Goal: Task Accomplishment & Management: Manage account settings

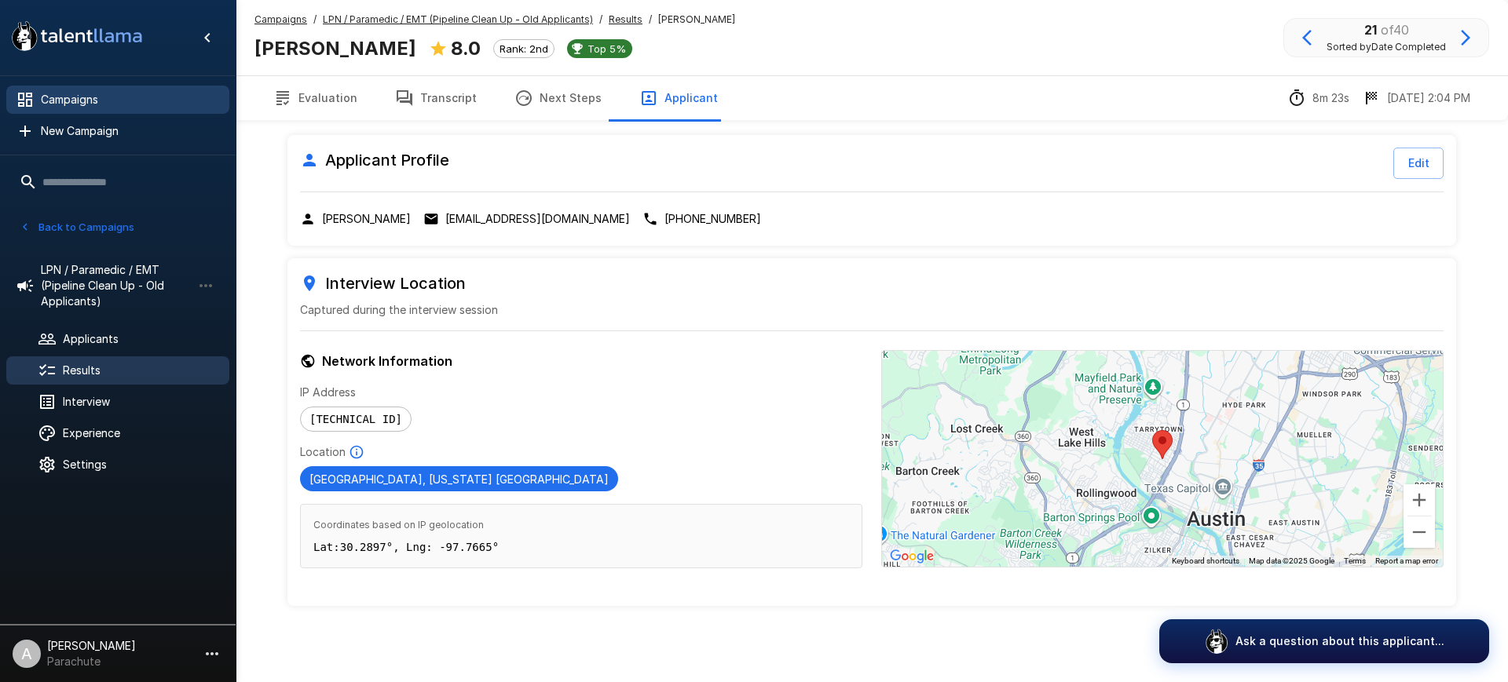
click at [91, 97] on span "Campaigns" at bounding box center [129, 100] width 176 height 16
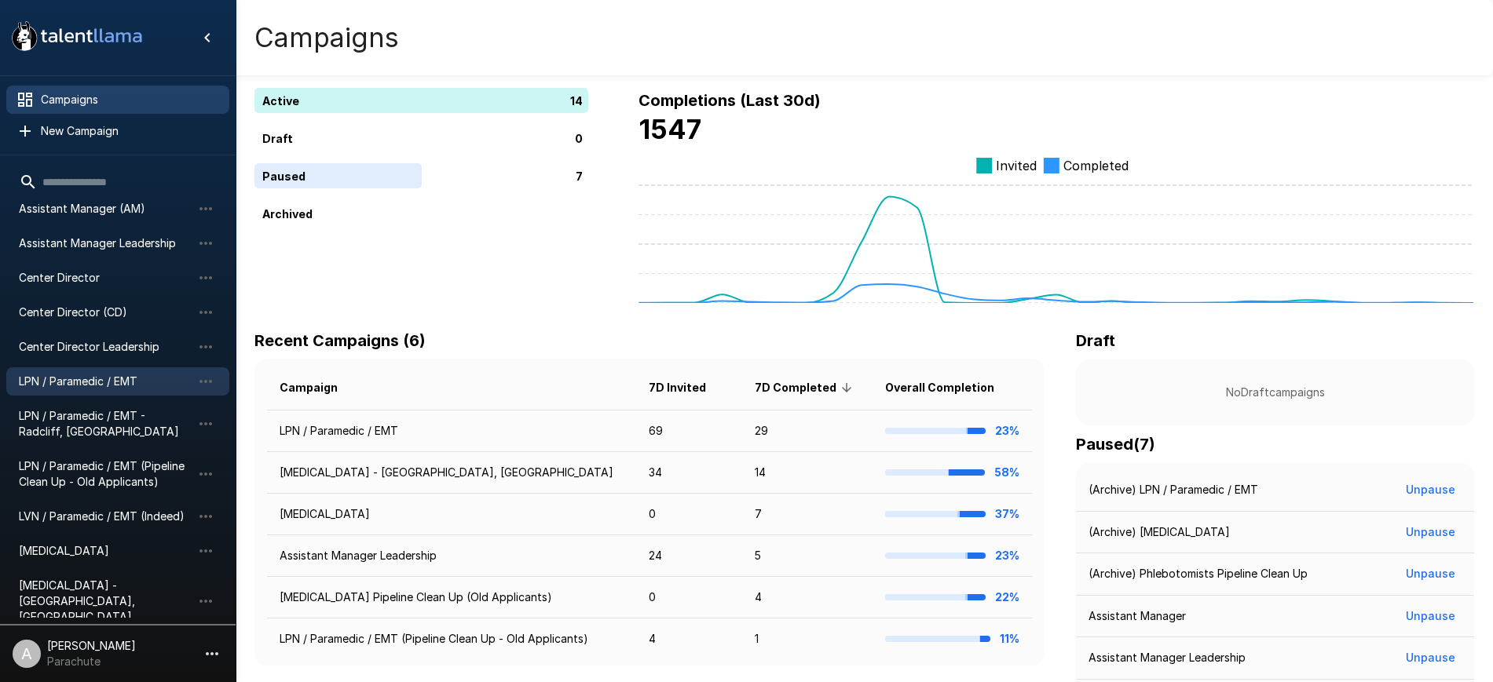
scroll to position [82, 0]
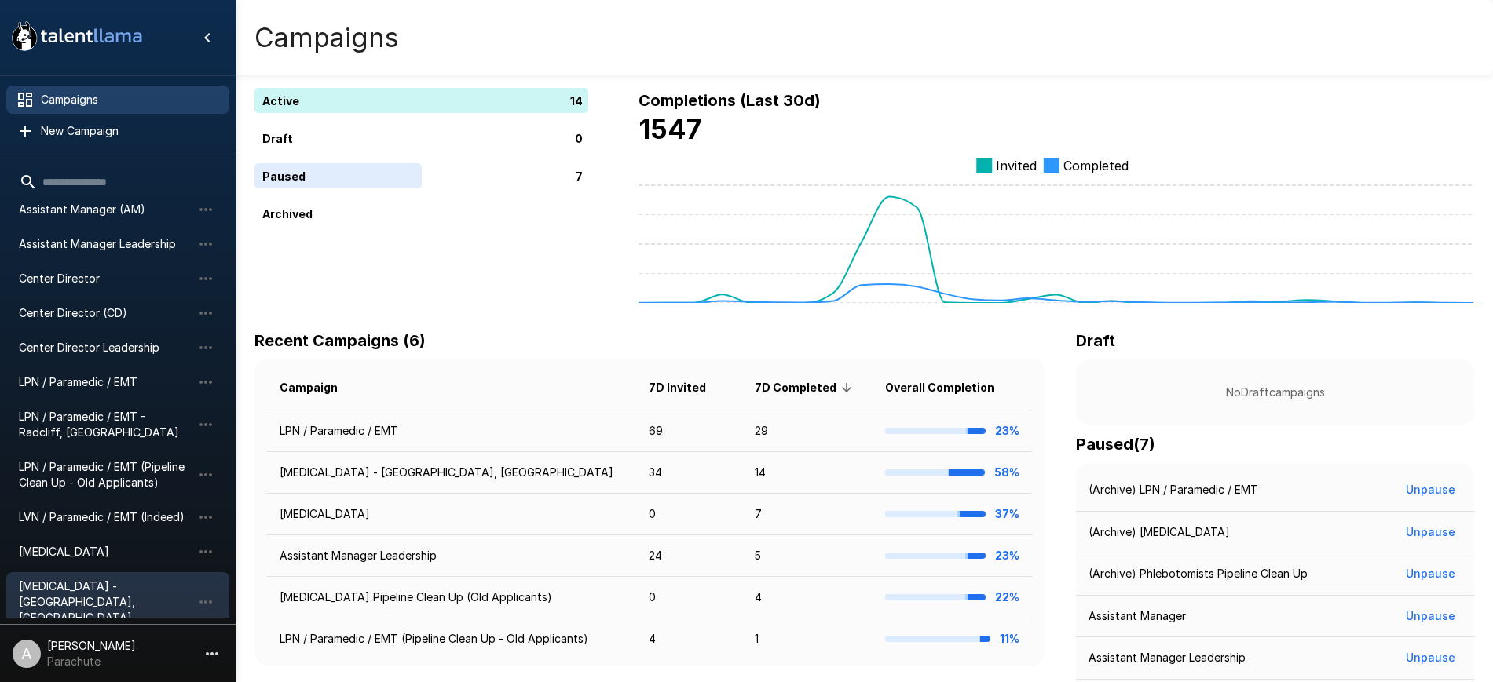
click at [107, 583] on span "[MEDICAL_DATA] - [GEOGRAPHIC_DATA], [GEOGRAPHIC_DATA]" at bounding box center [105, 602] width 173 height 47
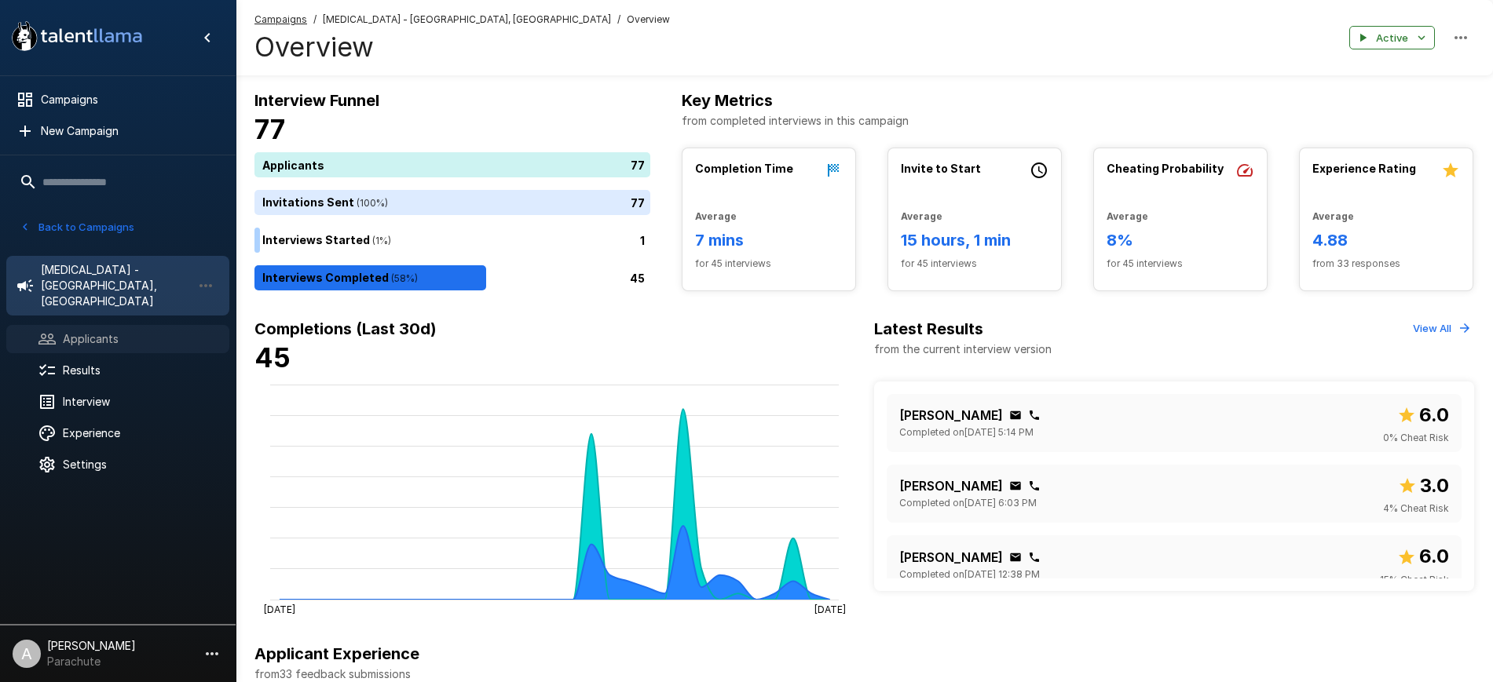
click at [88, 331] on span "Applicants" at bounding box center [140, 339] width 154 height 16
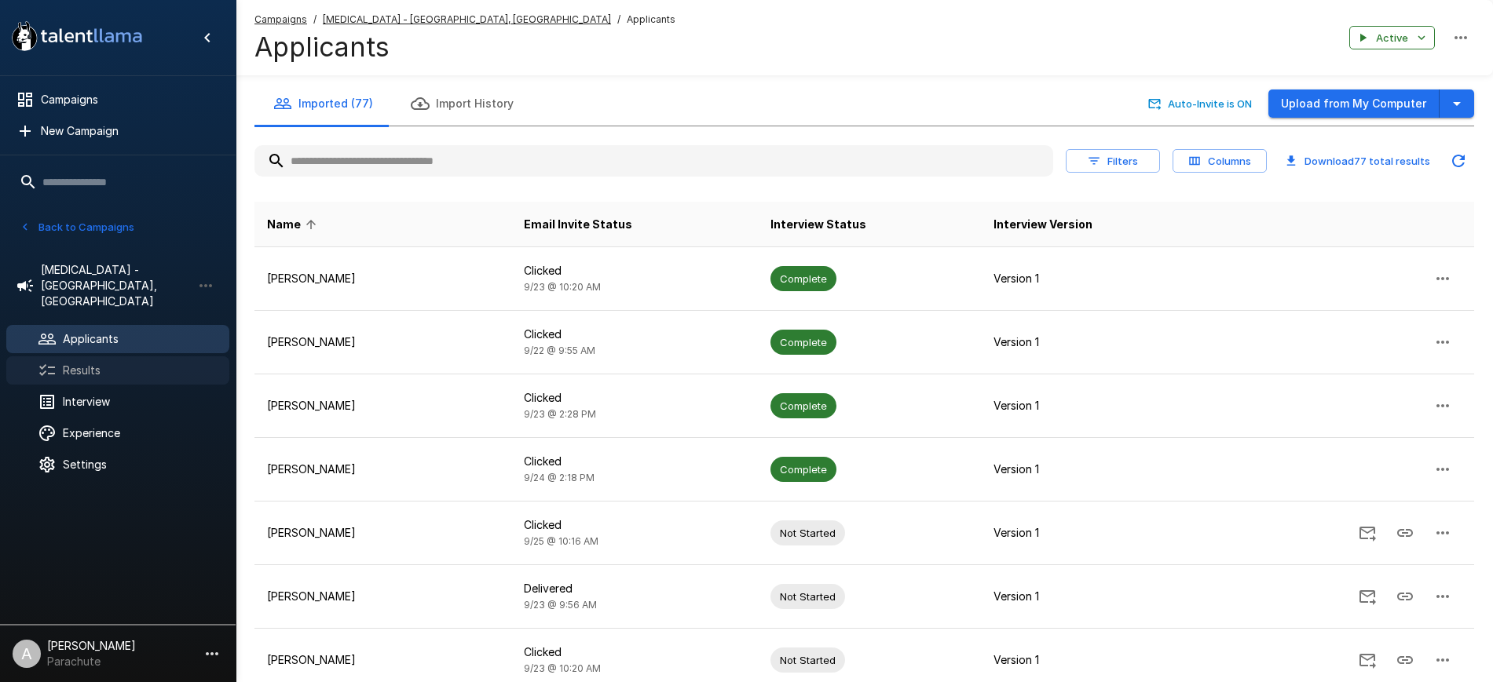
click at [87, 357] on div "Results" at bounding box center [117, 371] width 223 height 28
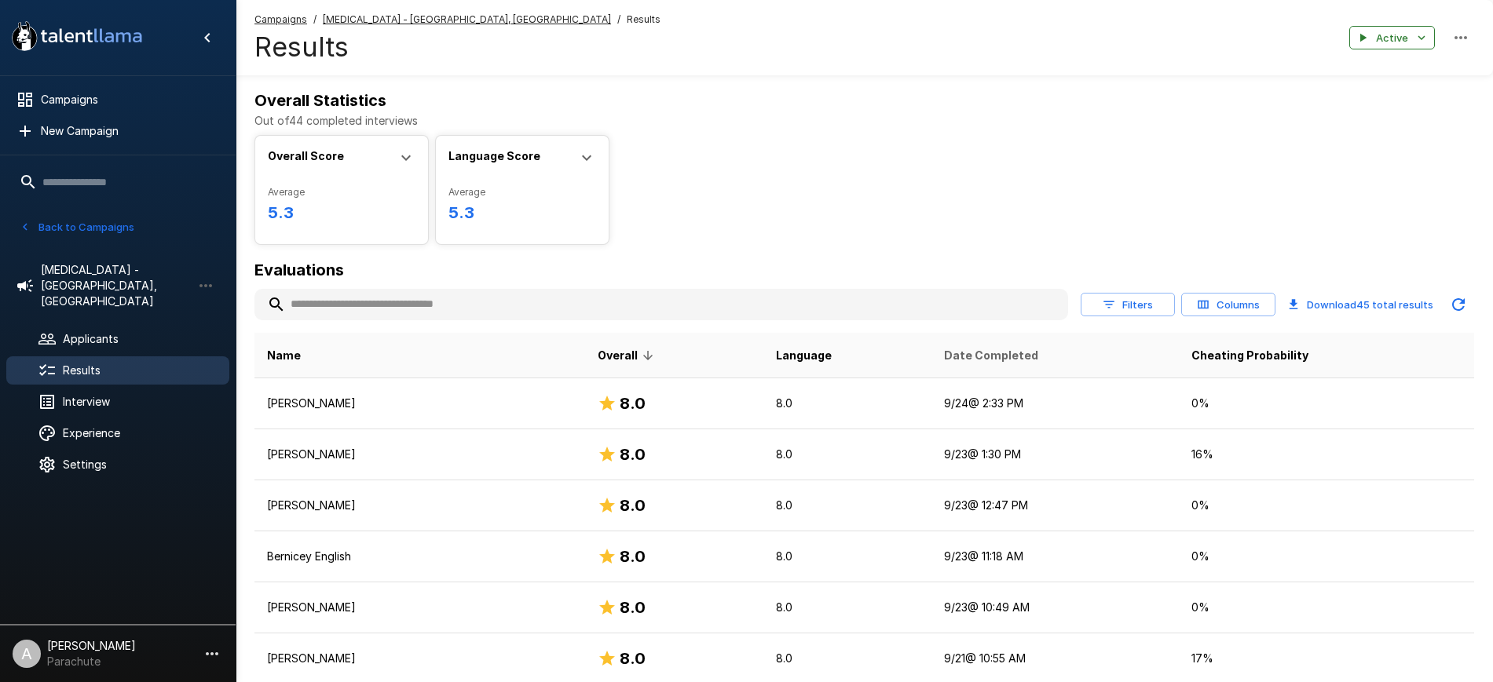
click at [944, 364] on span "Date Completed" at bounding box center [991, 355] width 94 height 19
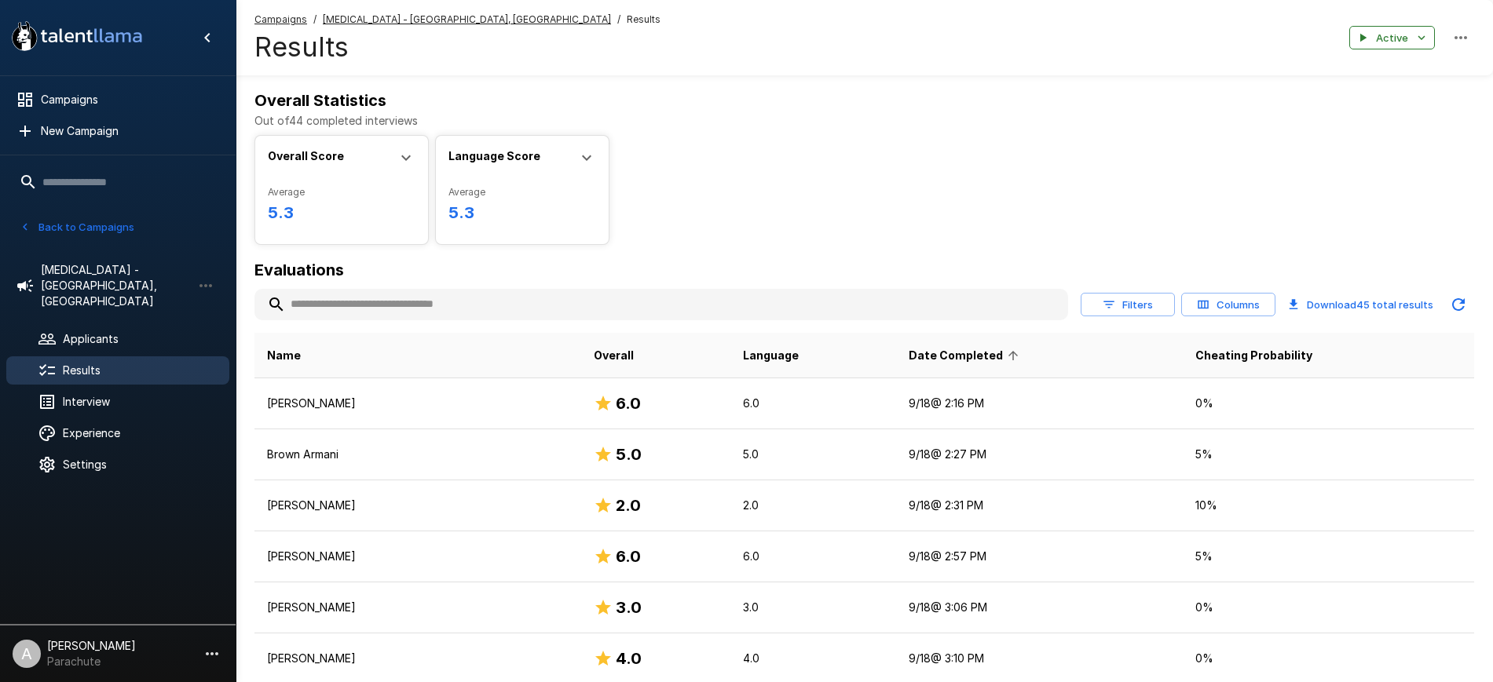
click at [938, 364] on span "Date Completed" at bounding box center [966, 355] width 115 height 19
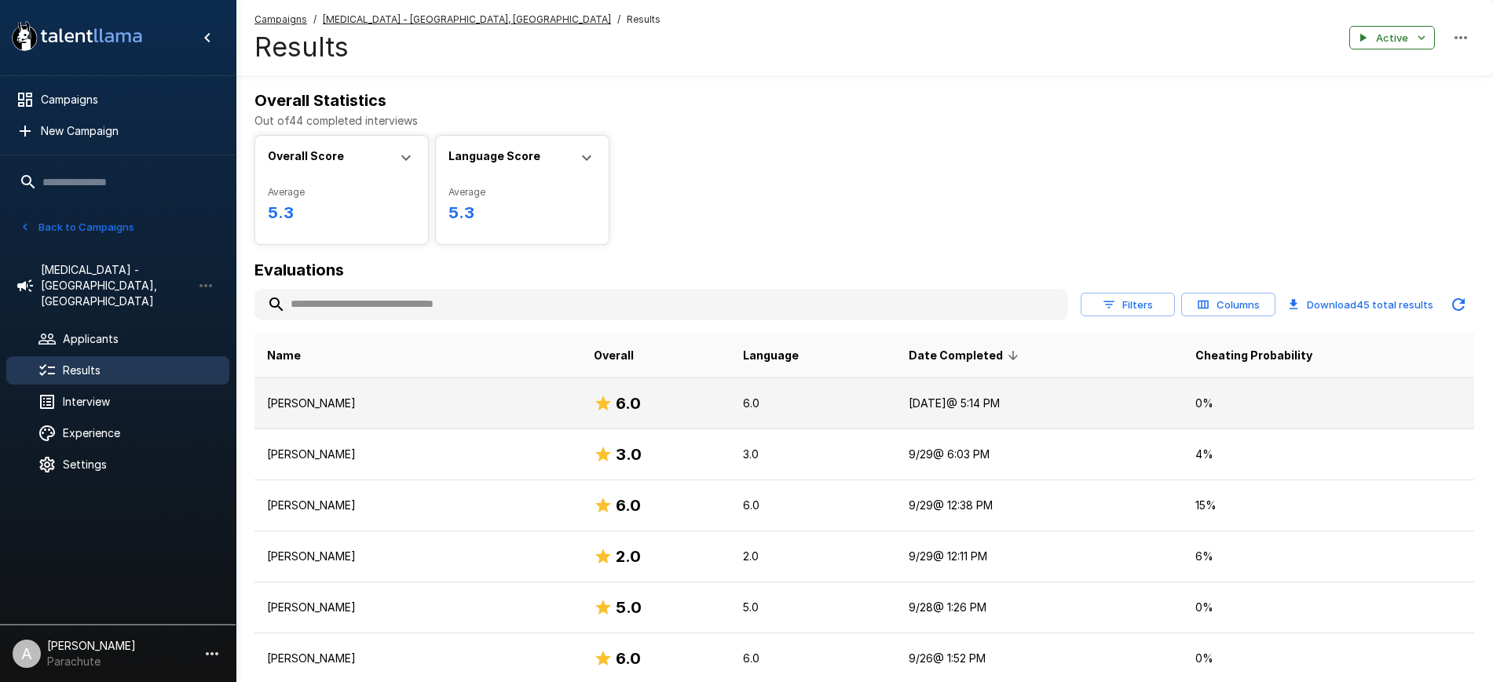
click at [329, 404] on p "[PERSON_NAME]" at bounding box center [418, 404] width 302 height 16
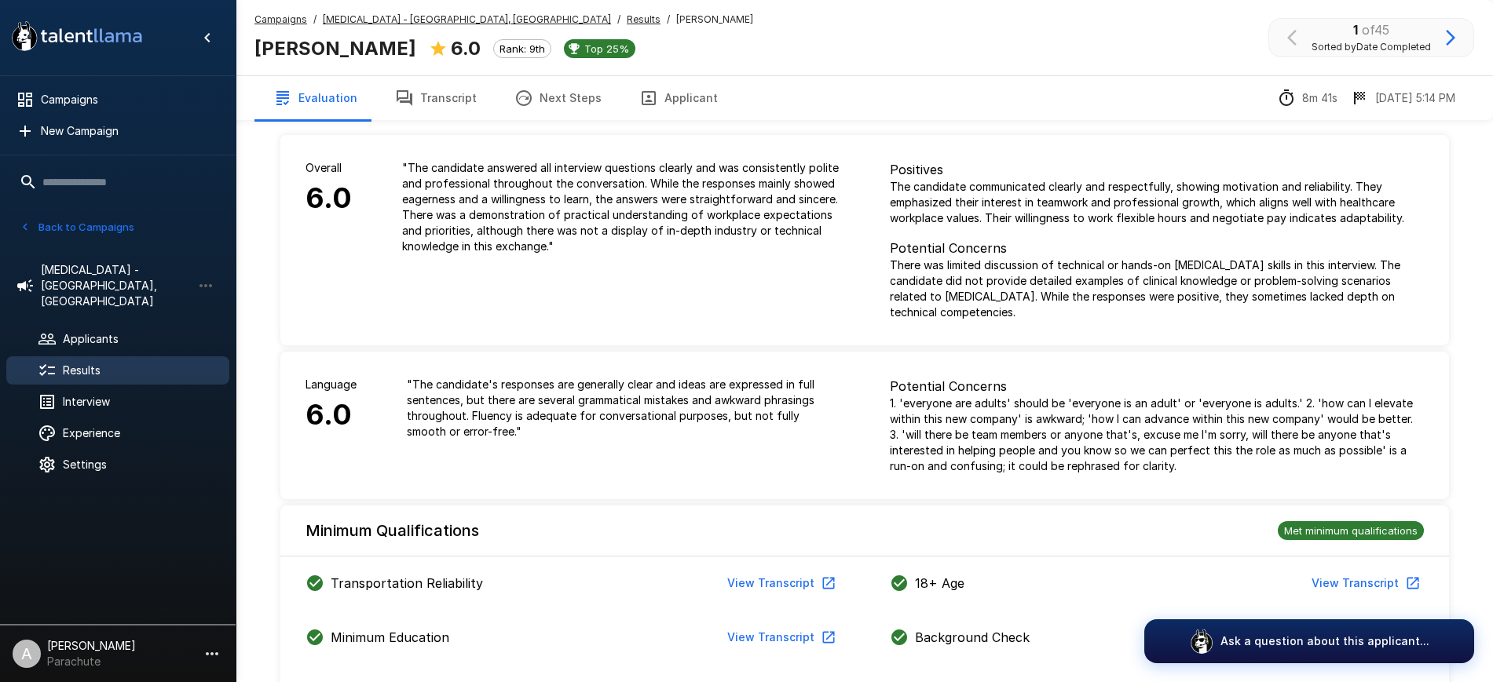
click at [409, 102] on icon "button" at bounding box center [404, 98] width 19 height 19
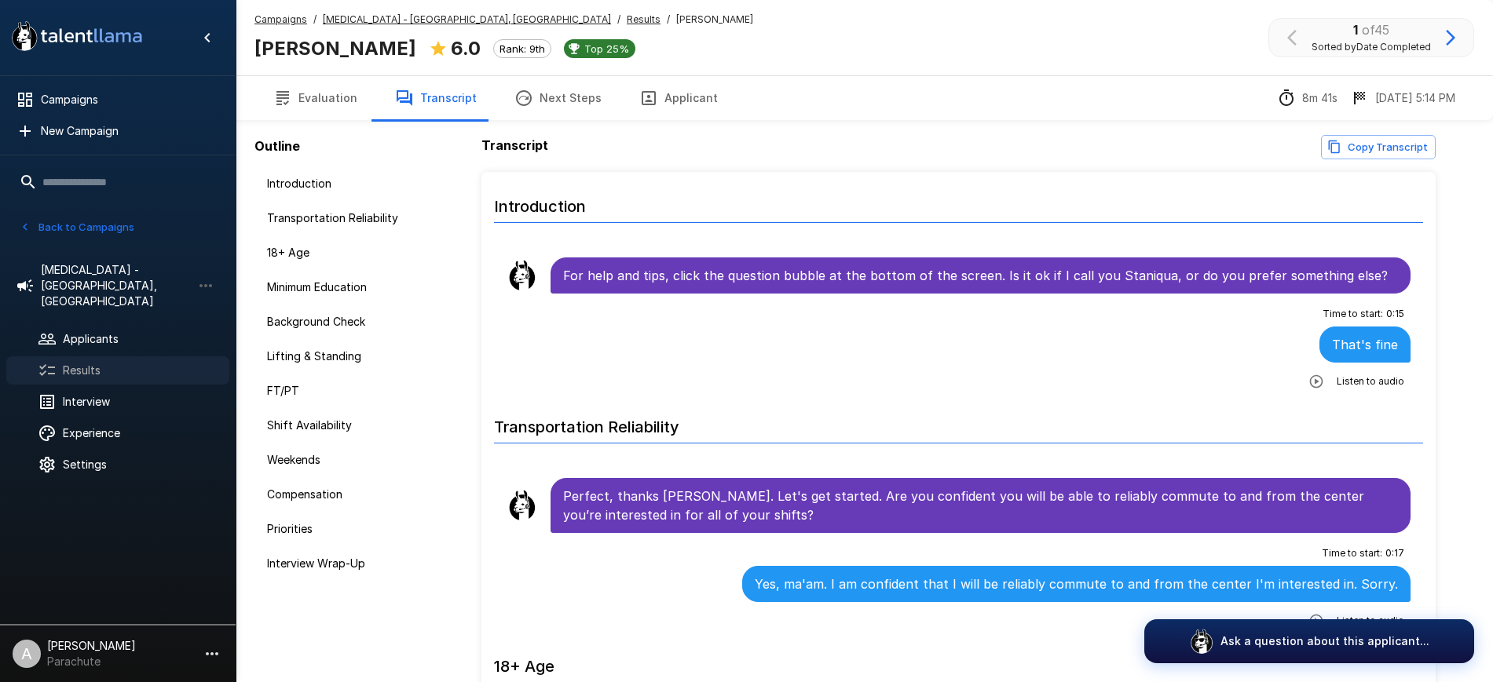
click at [102, 363] on span "Results" at bounding box center [140, 371] width 154 height 16
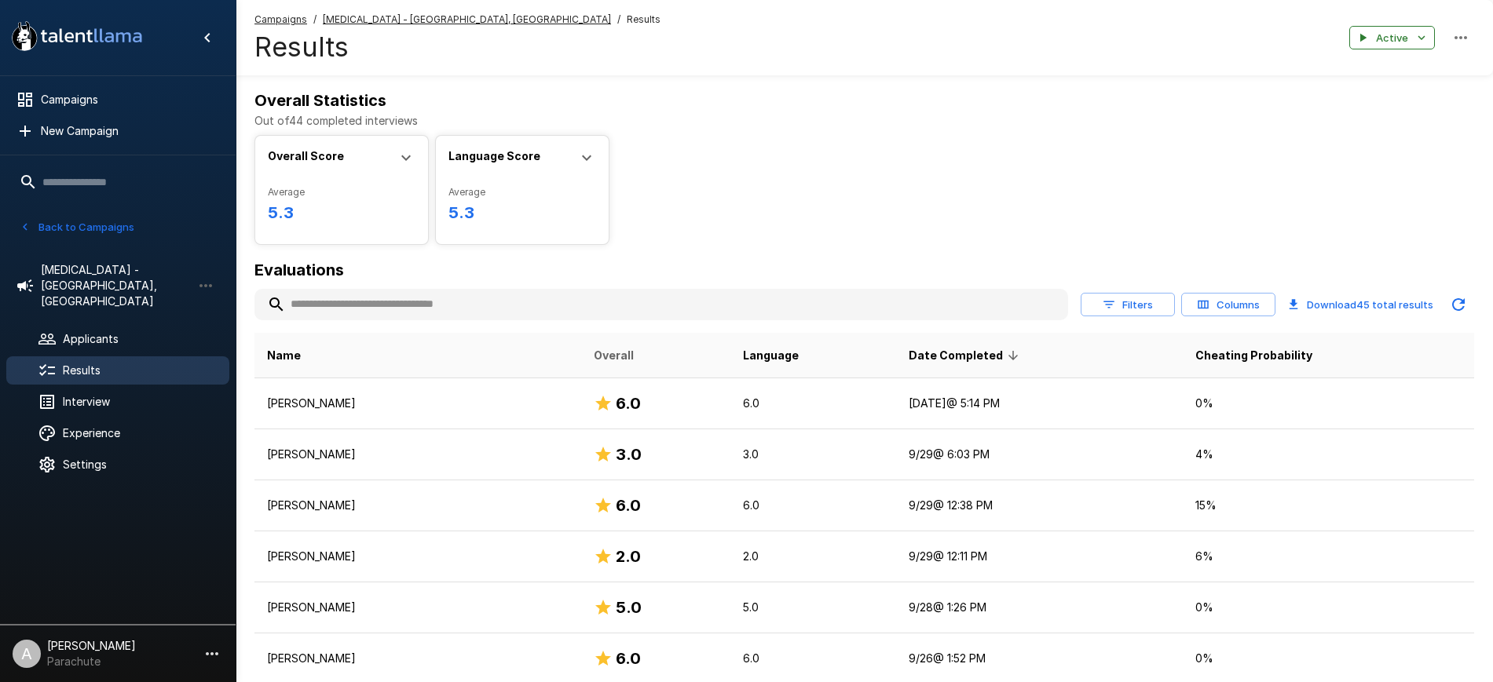
click at [594, 351] on span "Overall" at bounding box center [614, 355] width 40 height 19
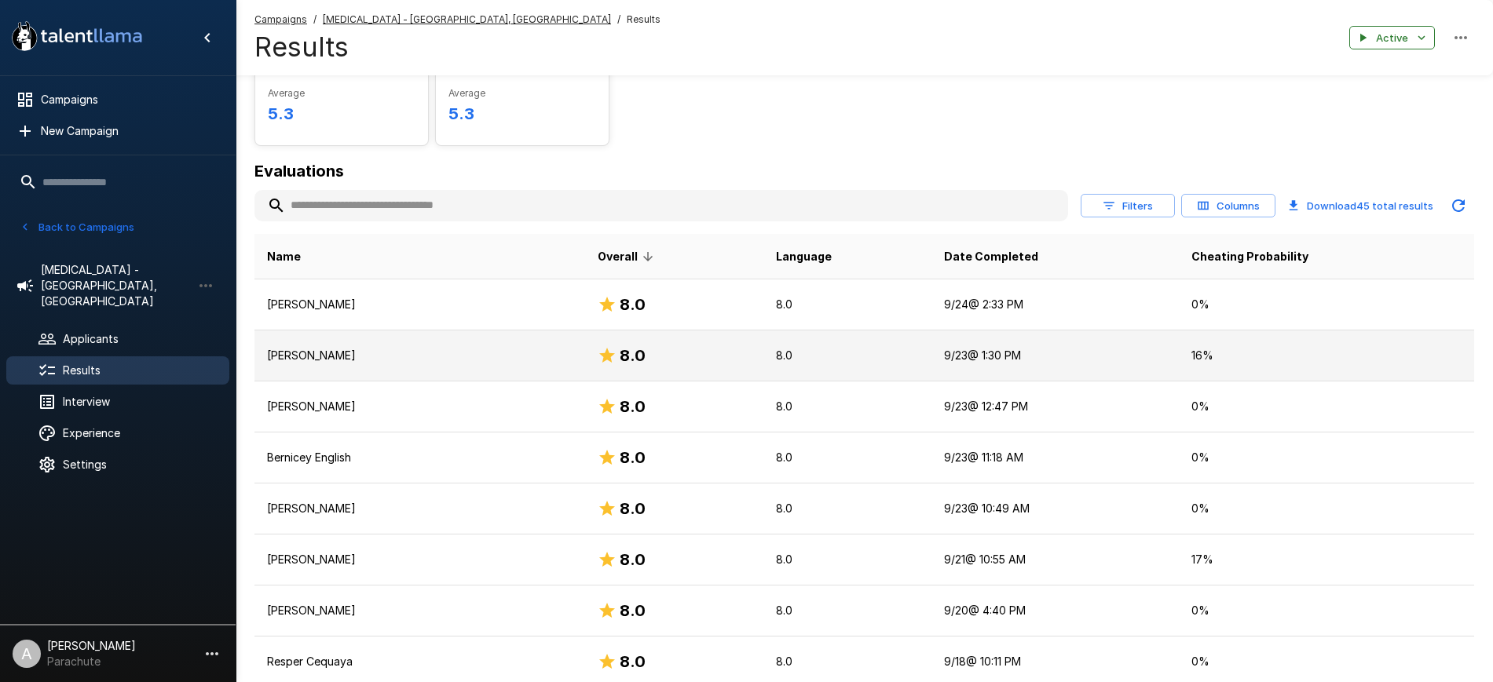
scroll to position [185, 0]
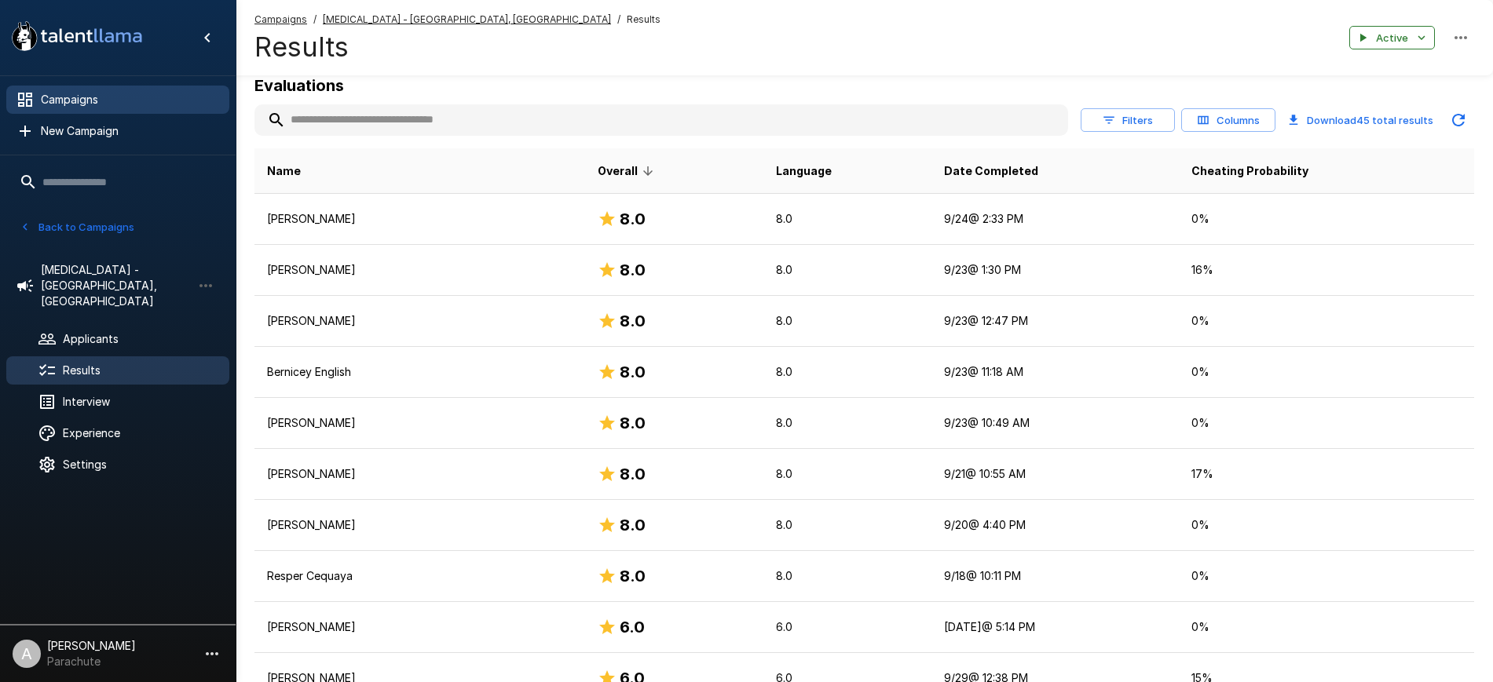
click at [106, 109] on div "Campaigns" at bounding box center [117, 100] width 223 height 28
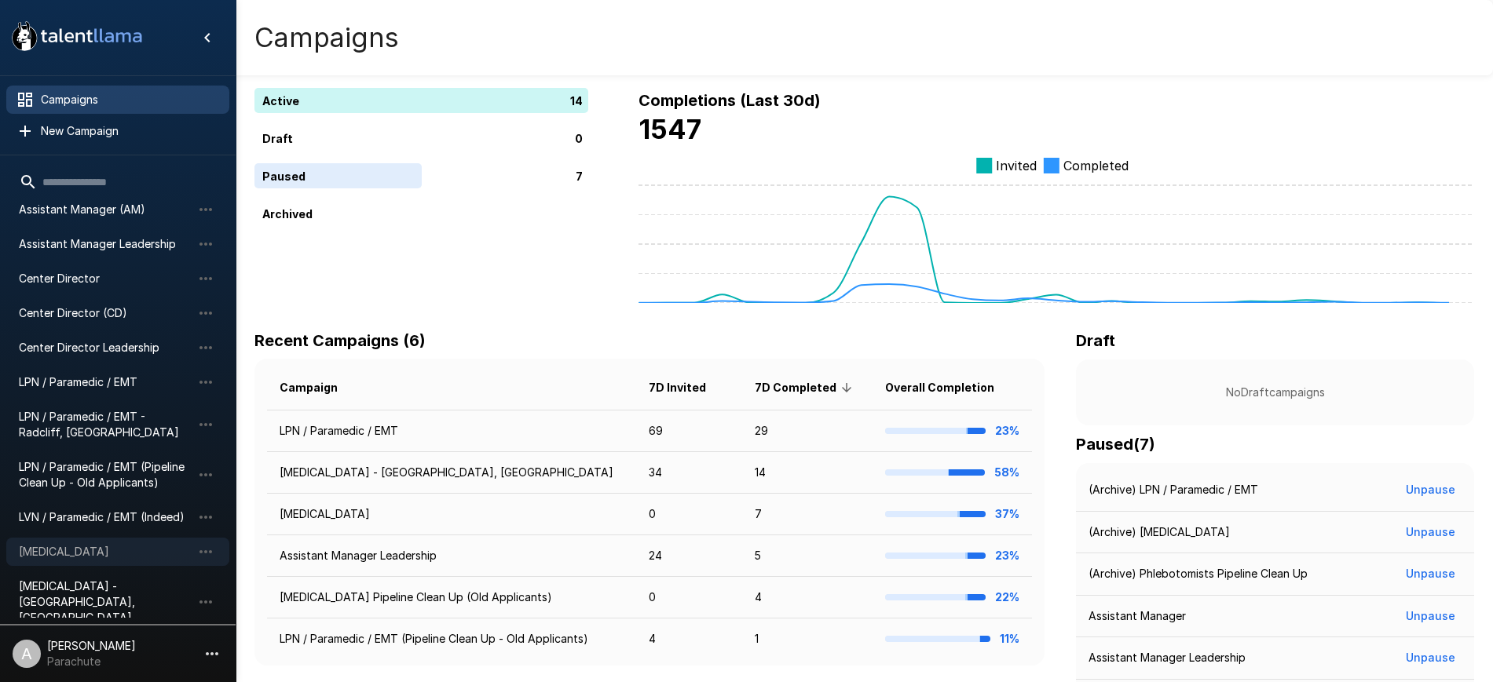
click at [96, 544] on span "[MEDICAL_DATA]" at bounding box center [105, 552] width 173 height 16
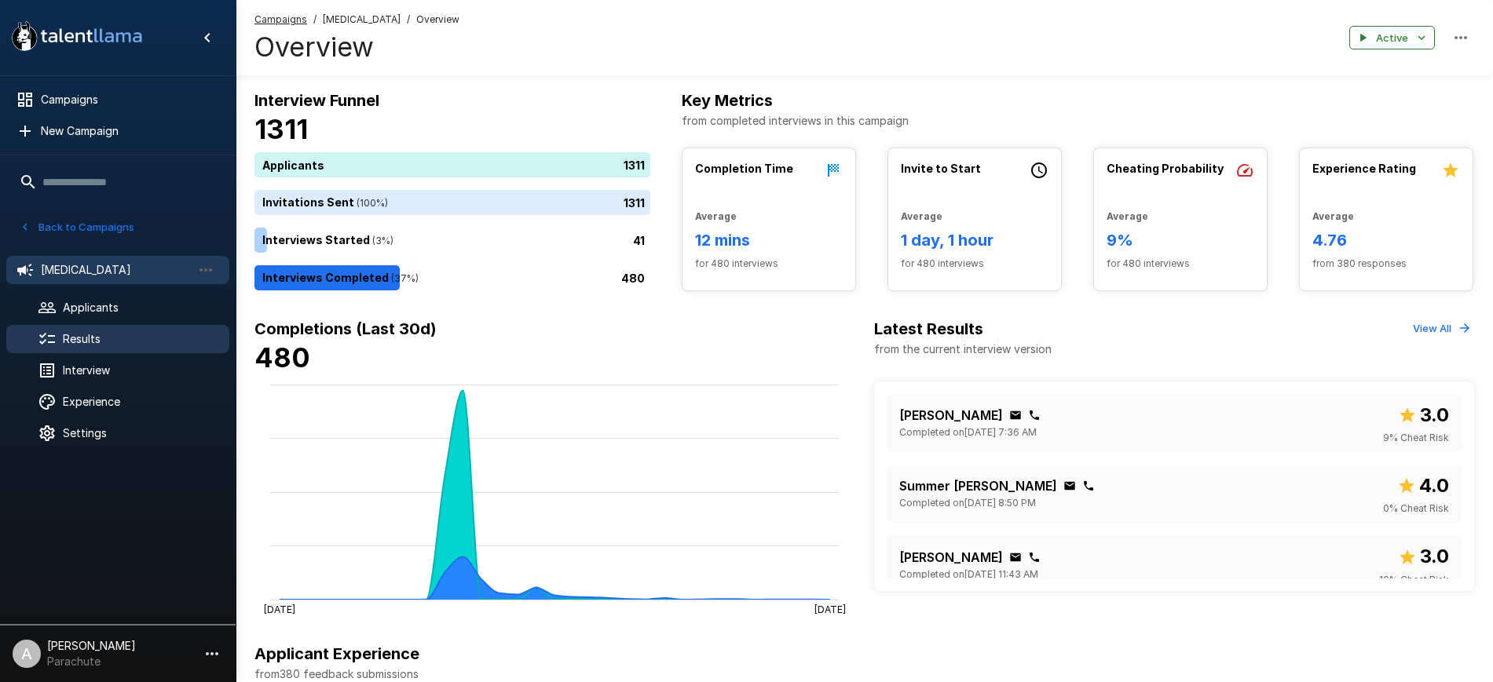
click at [86, 331] on span "Results" at bounding box center [140, 339] width 154 height 16
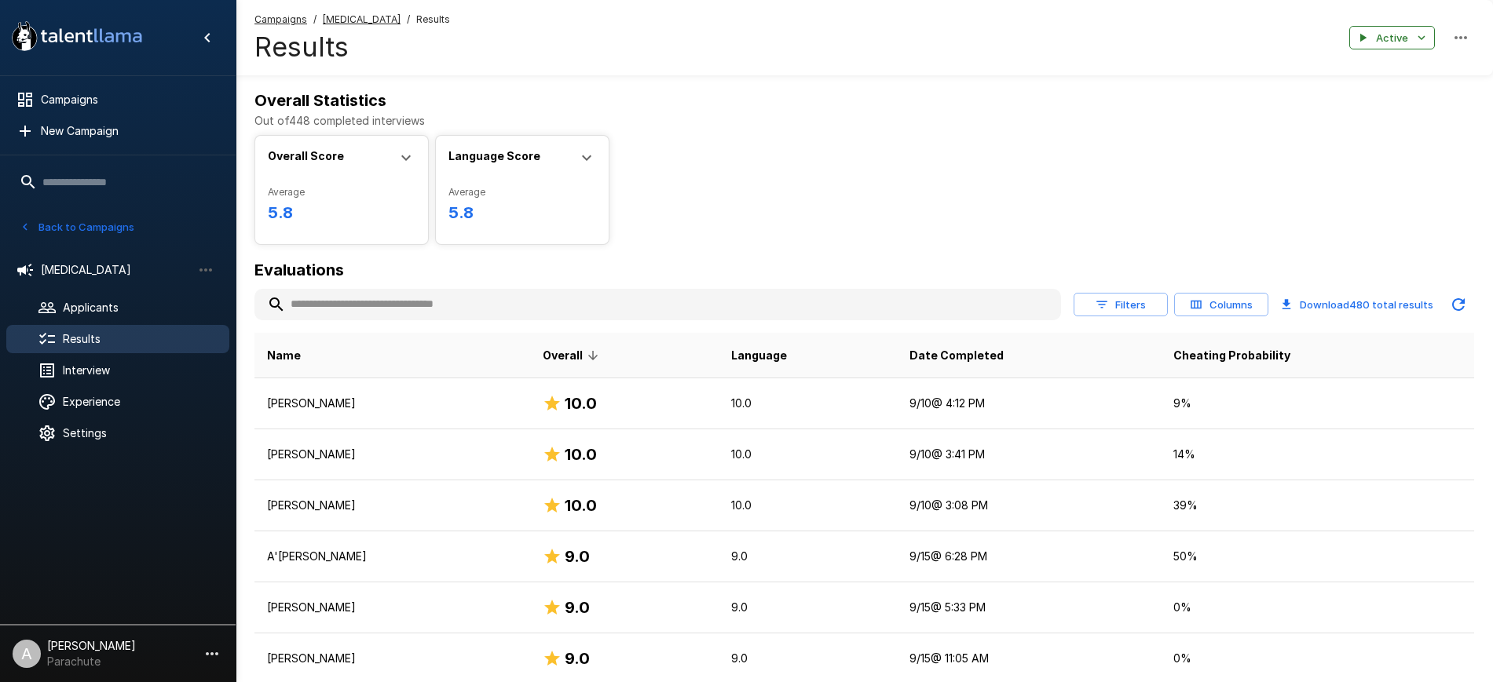
click at [1136, 298] on button "Filters" at bounding box center [1120, 305] width 94 height 24
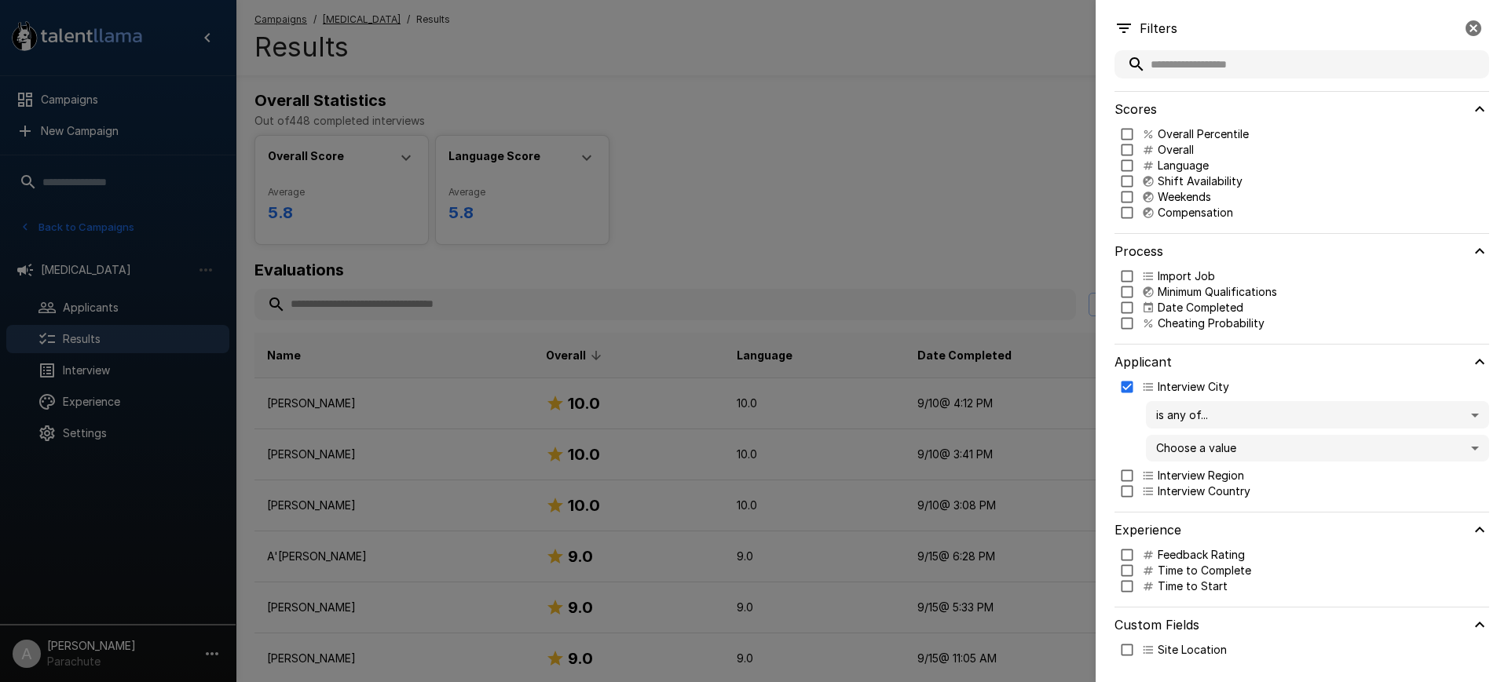
click at [1235, 456] on body ".st0{fill:#FFFFFF;} .st1{fill:#76a4ed;} Campaigns New Campaign Active 14 Assist…" at bounding box center [761, 341] width 1523 height 682
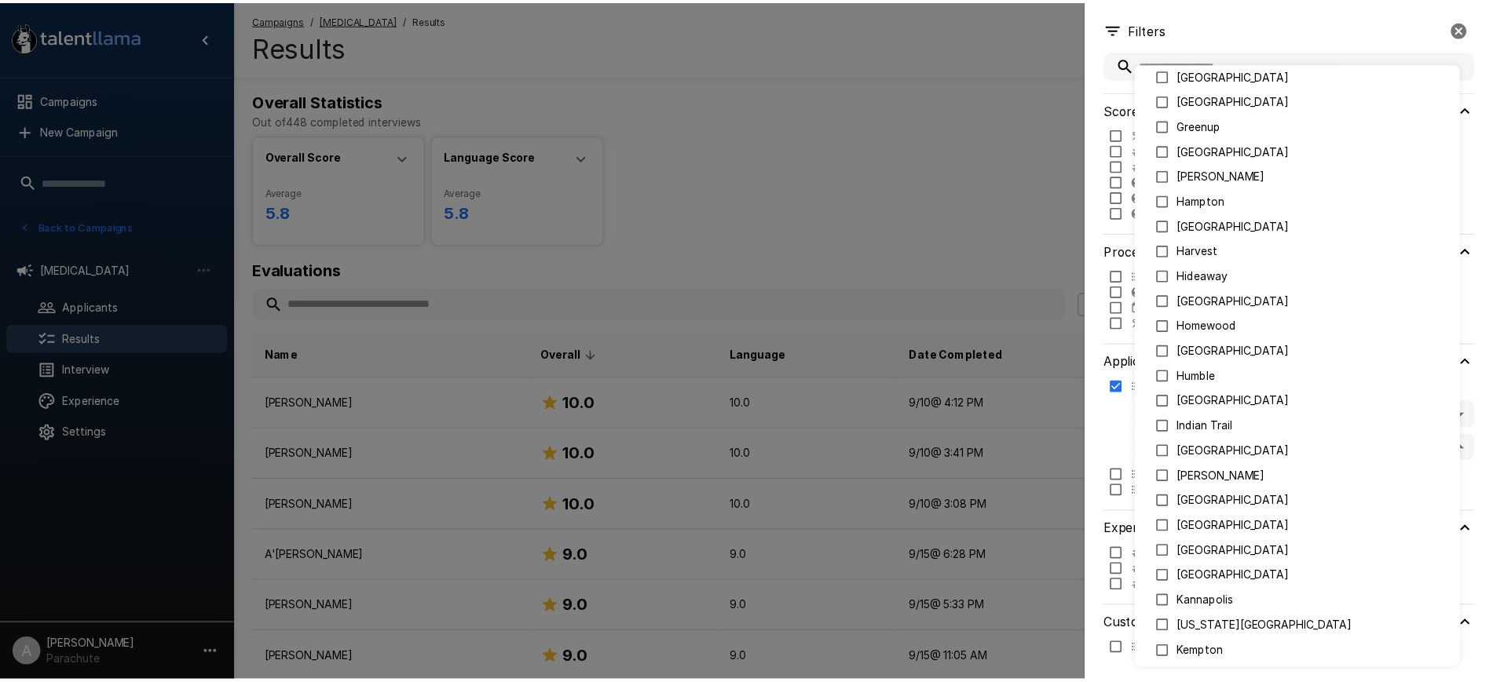
scroll to position [1841, 0]
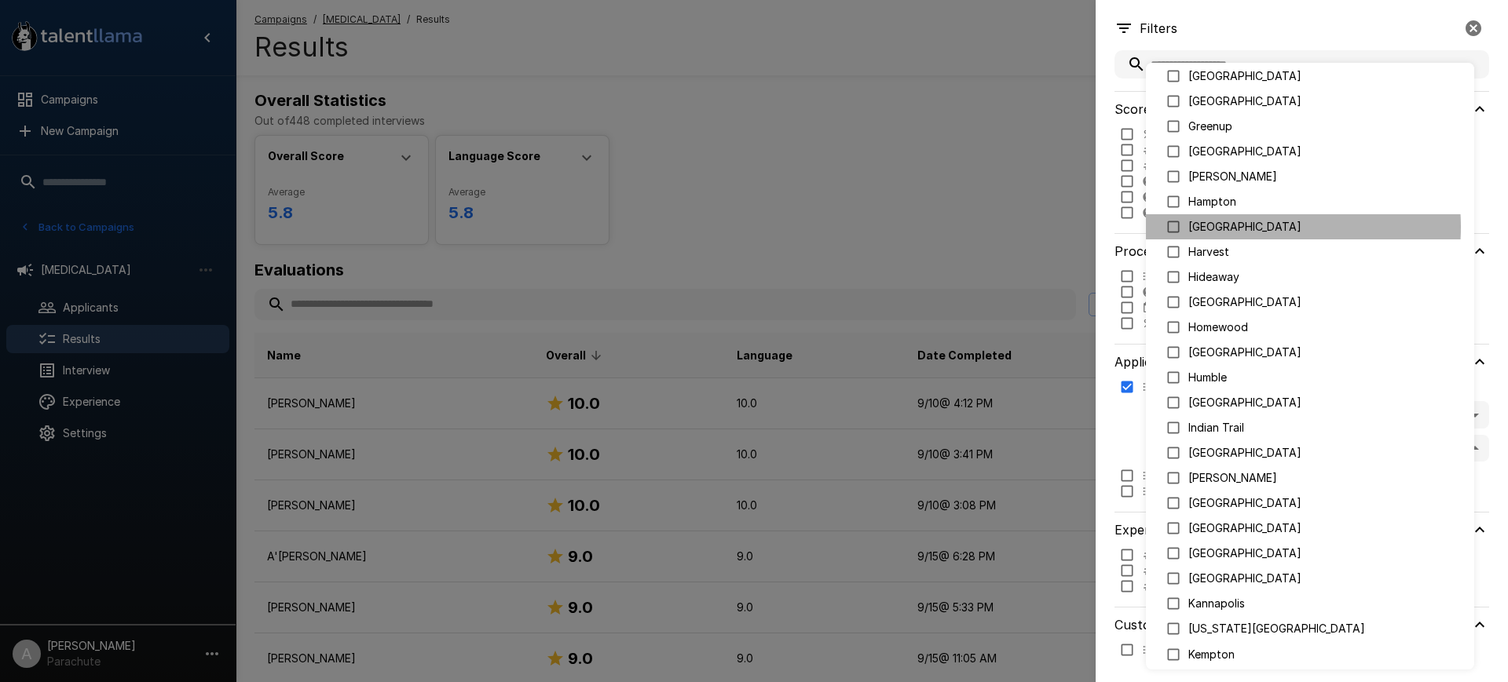
click at [1231, 227] on p "[GEOGRAPHIC_DATA]" at bounding box center [1324, 227] width 273 height 16
type input "**********"
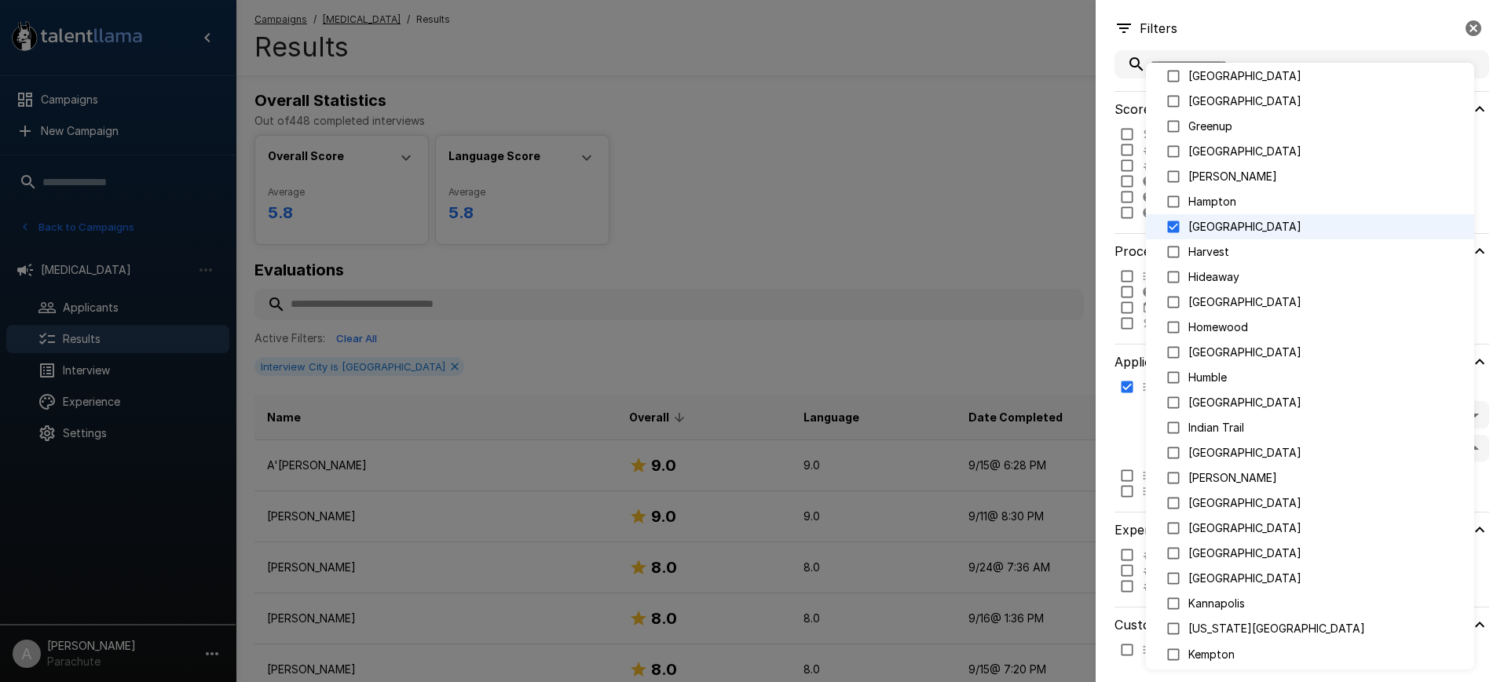
click at [962, 177] on div at bounding box center [754, 341] width 1508 height 682
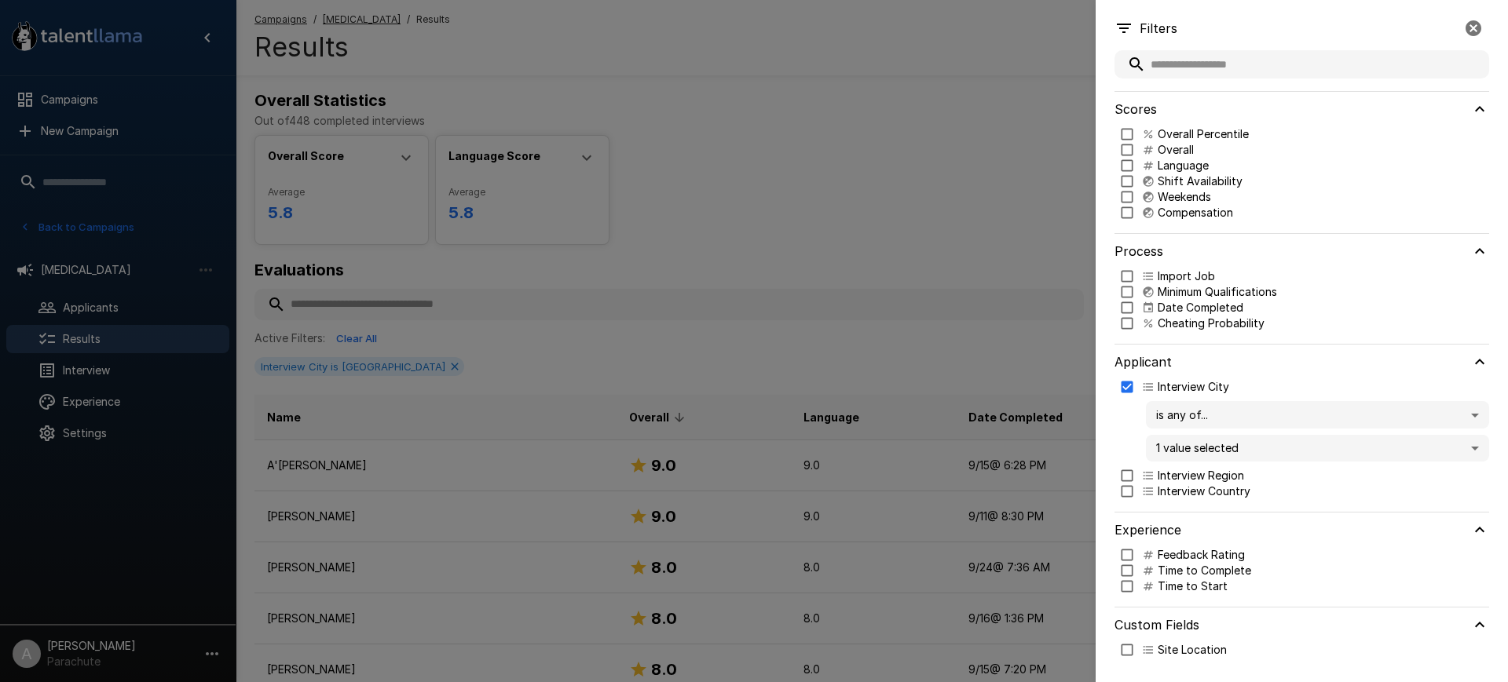
click at [941, 177] on div at bounding box center [754, 341] width 1508 height 682
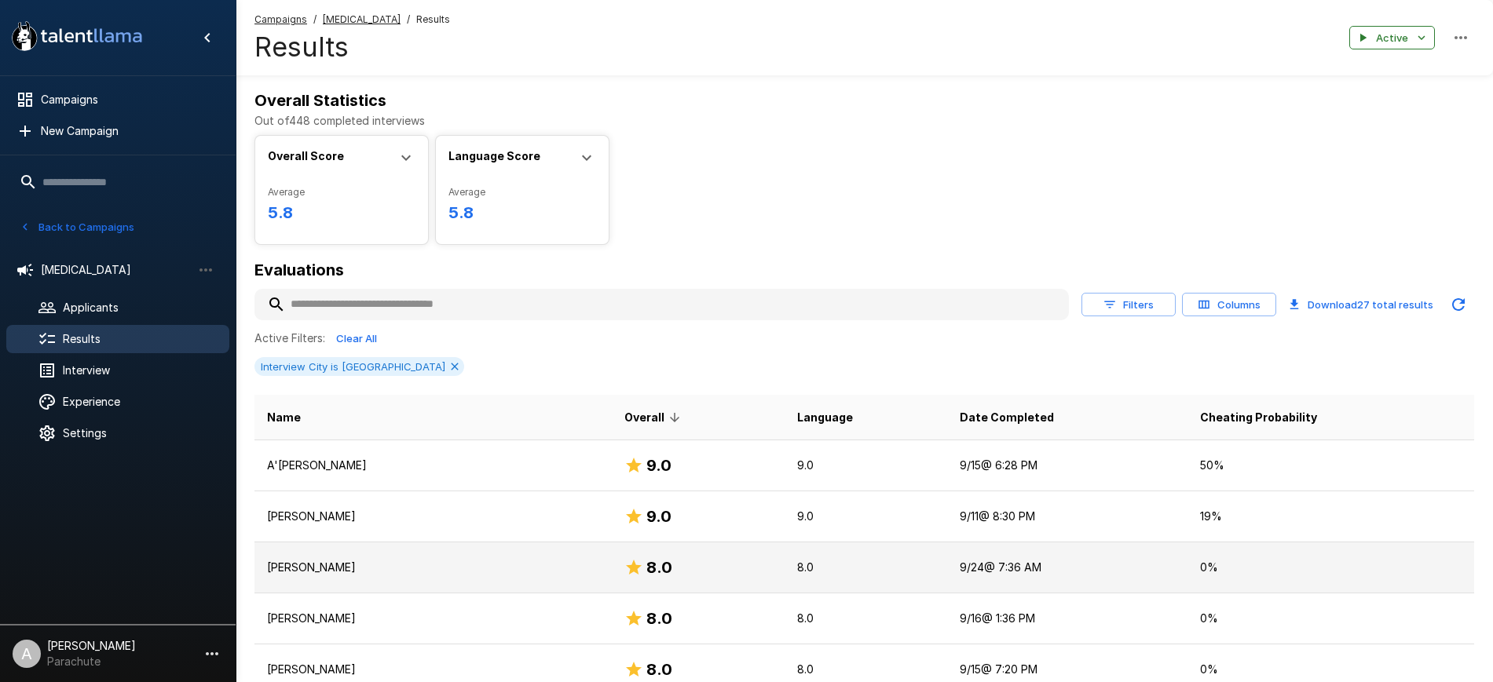
scroll to position [109, 0]
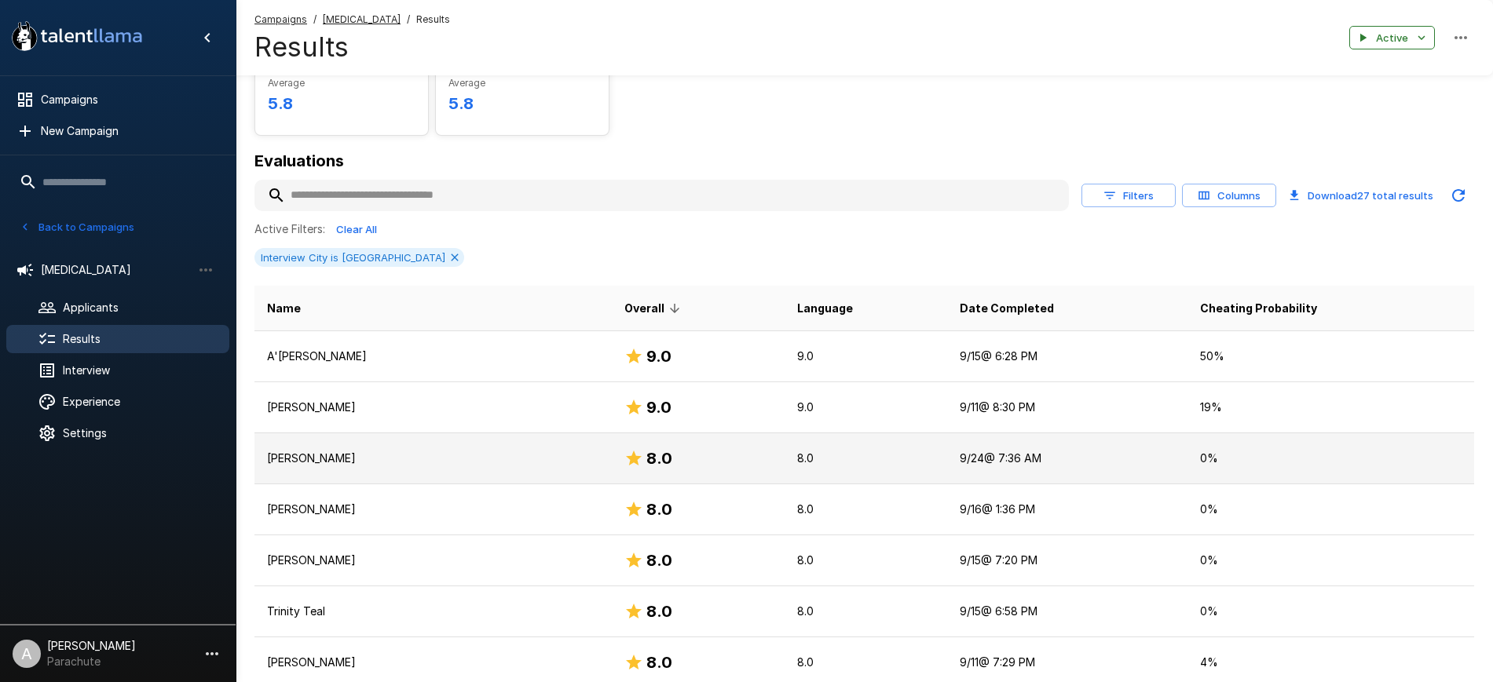
click at [338, 448] on td "[PERSON_NAME]" at bounding box center [432, 458] width 357 height 51
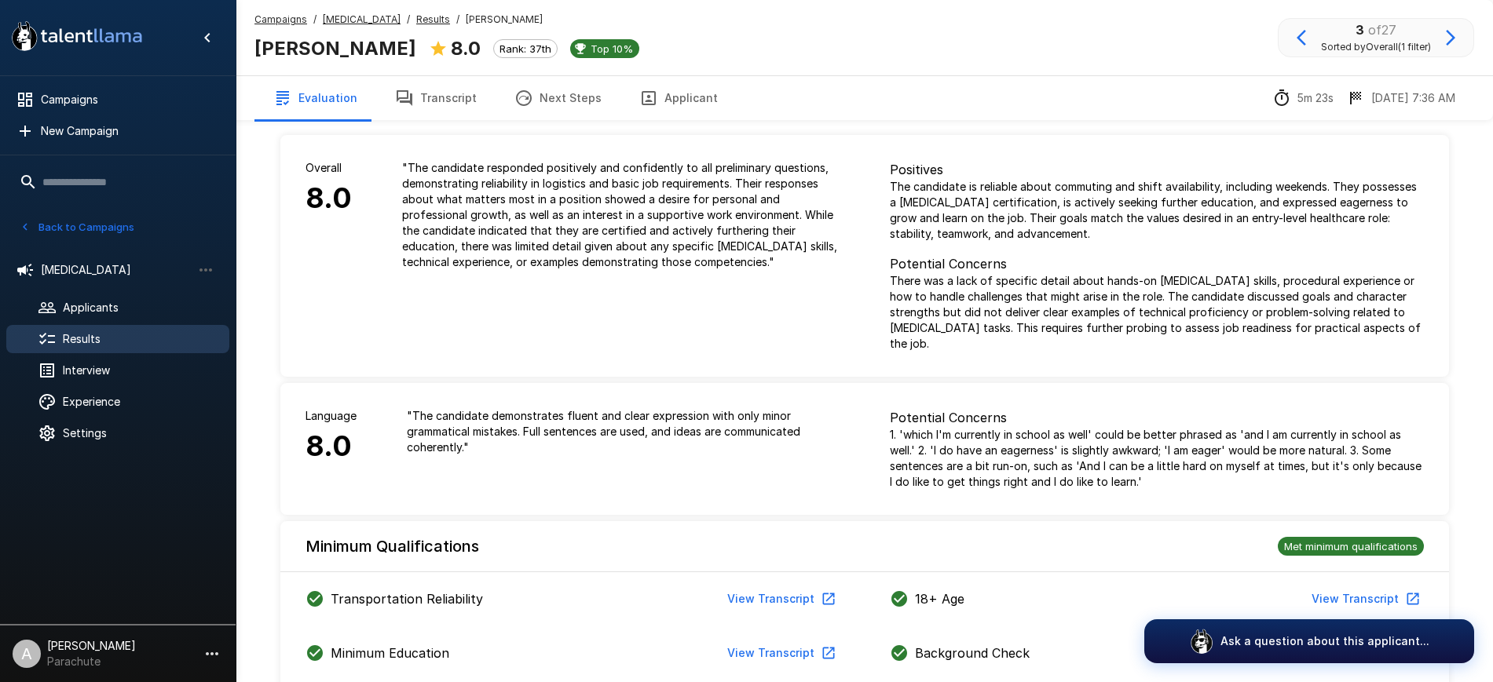
click at [456, 81] on button "Transcript" at bounding box center [435, 98] width 119 height 44
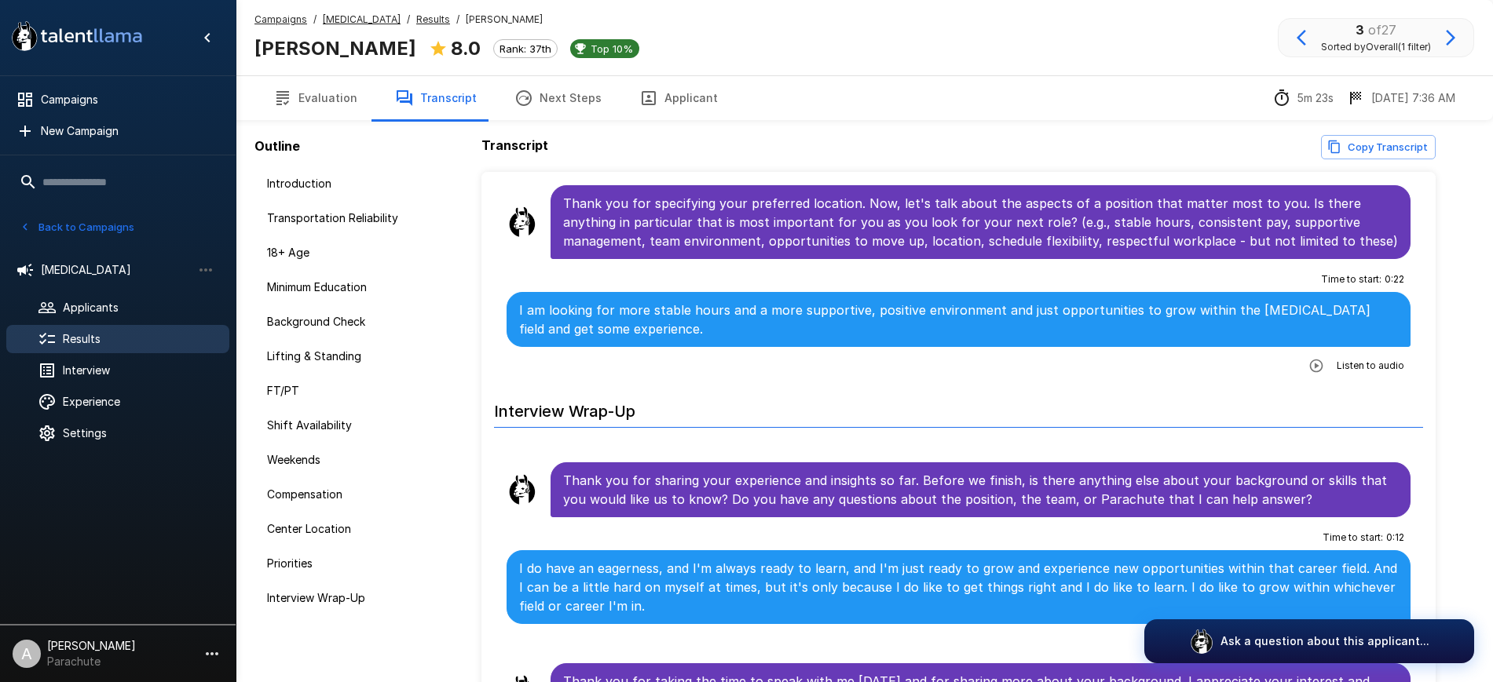
scroll to position [83, 0]
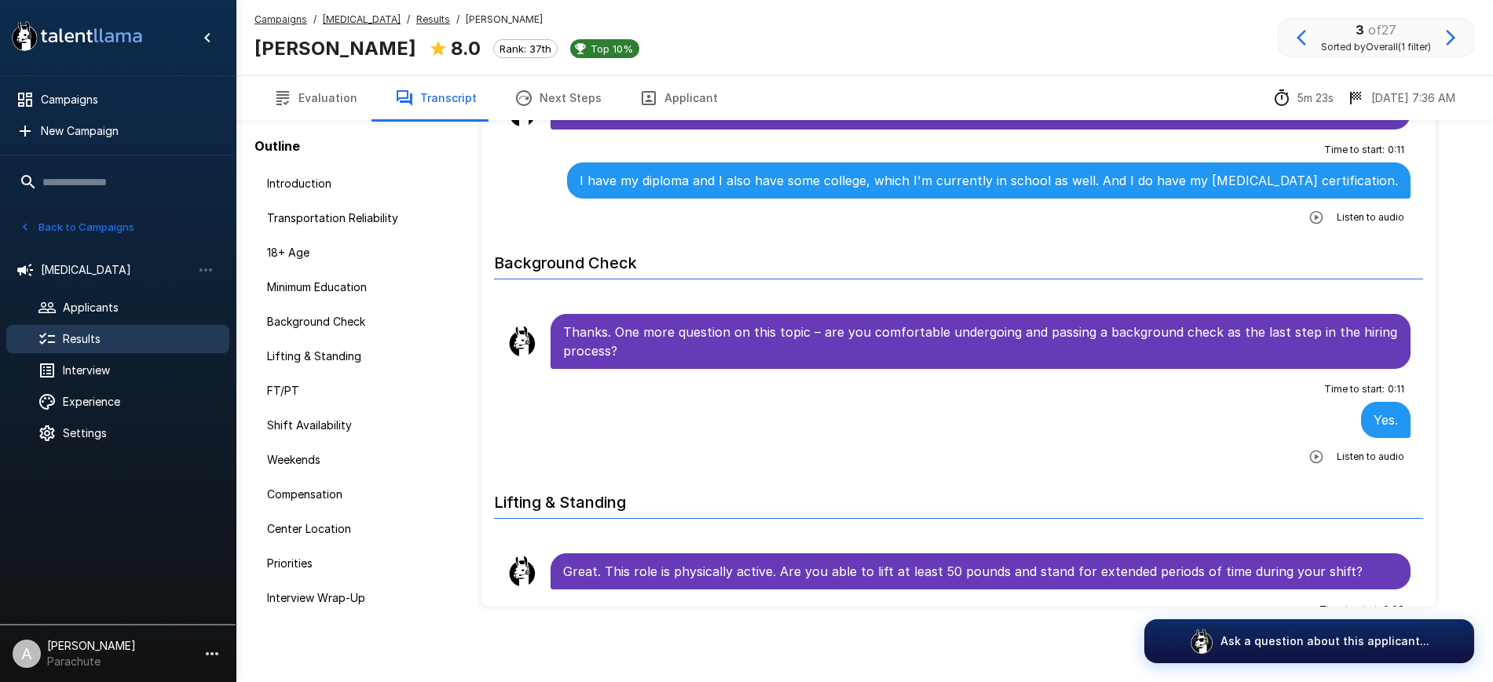
scroll to position [800, 0]
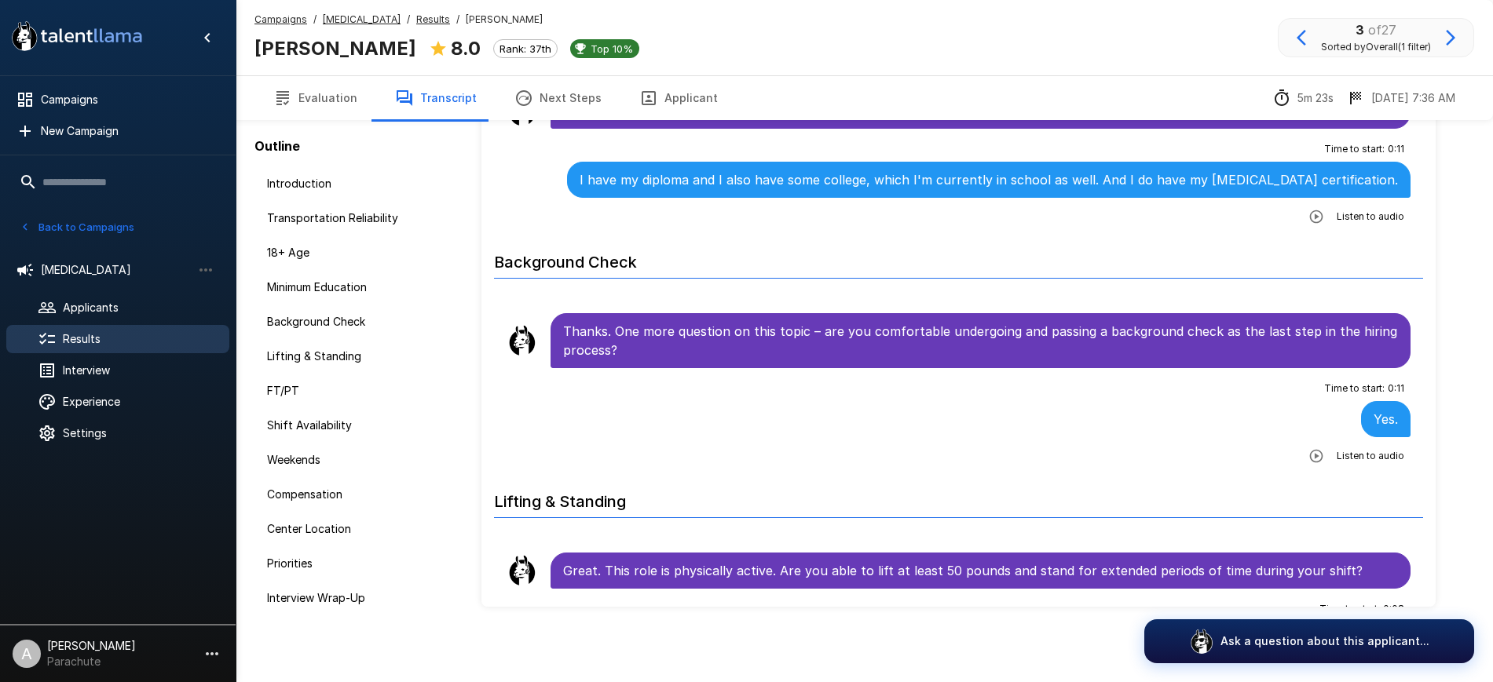
click at [1448, 46] on icon "button" at bounding box center [1450, 37] width 19 height 19
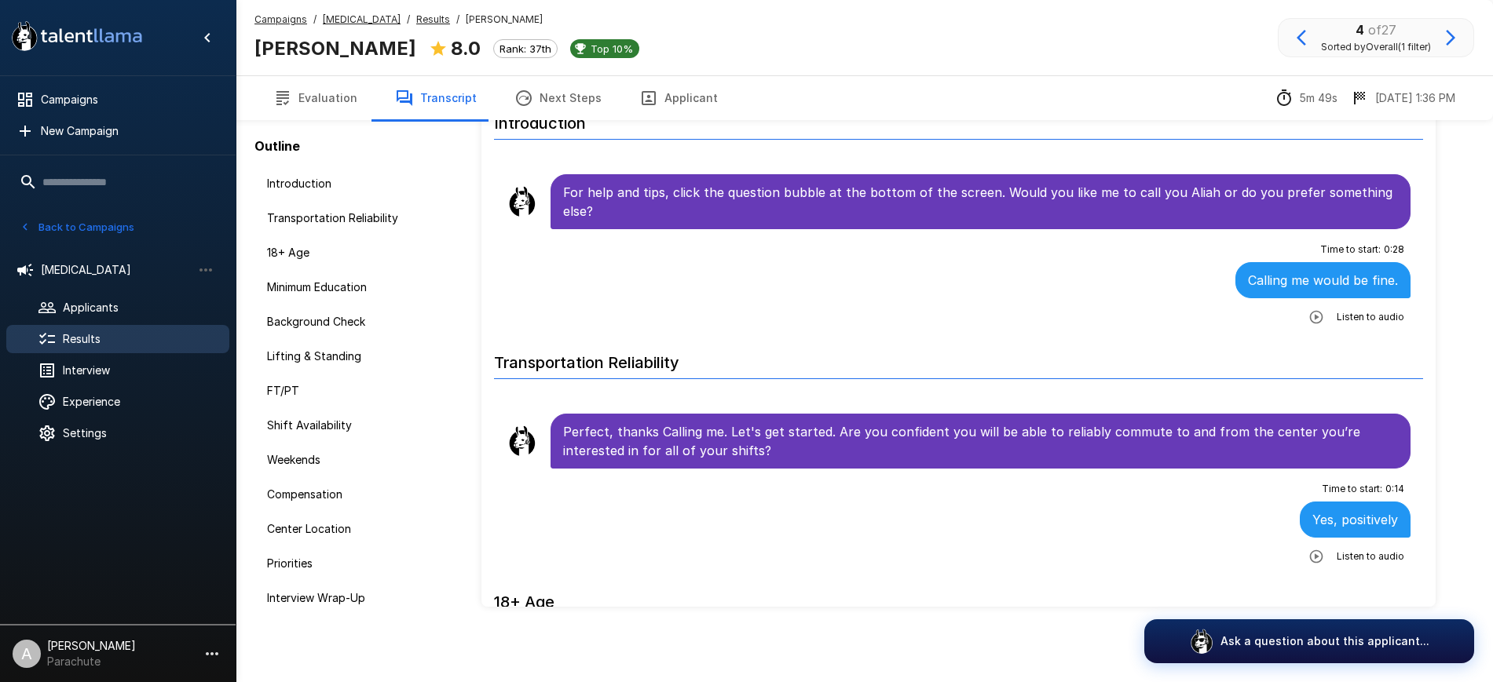
click at [1454, 32] on icon "button" at bounding box center [1450, 37] width 19 height 19
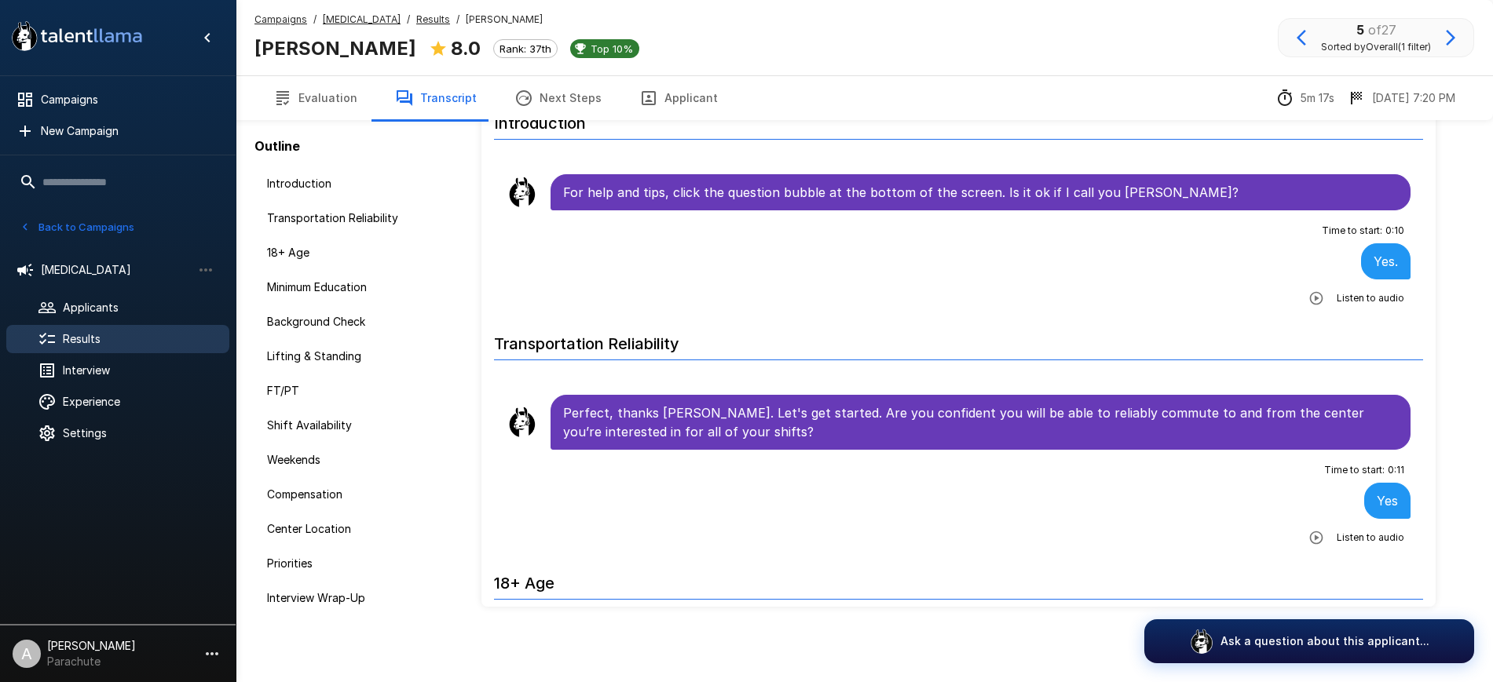
click at [1454, 32] on icon "button" at bounding box center [1450, 37] width 19 height 19
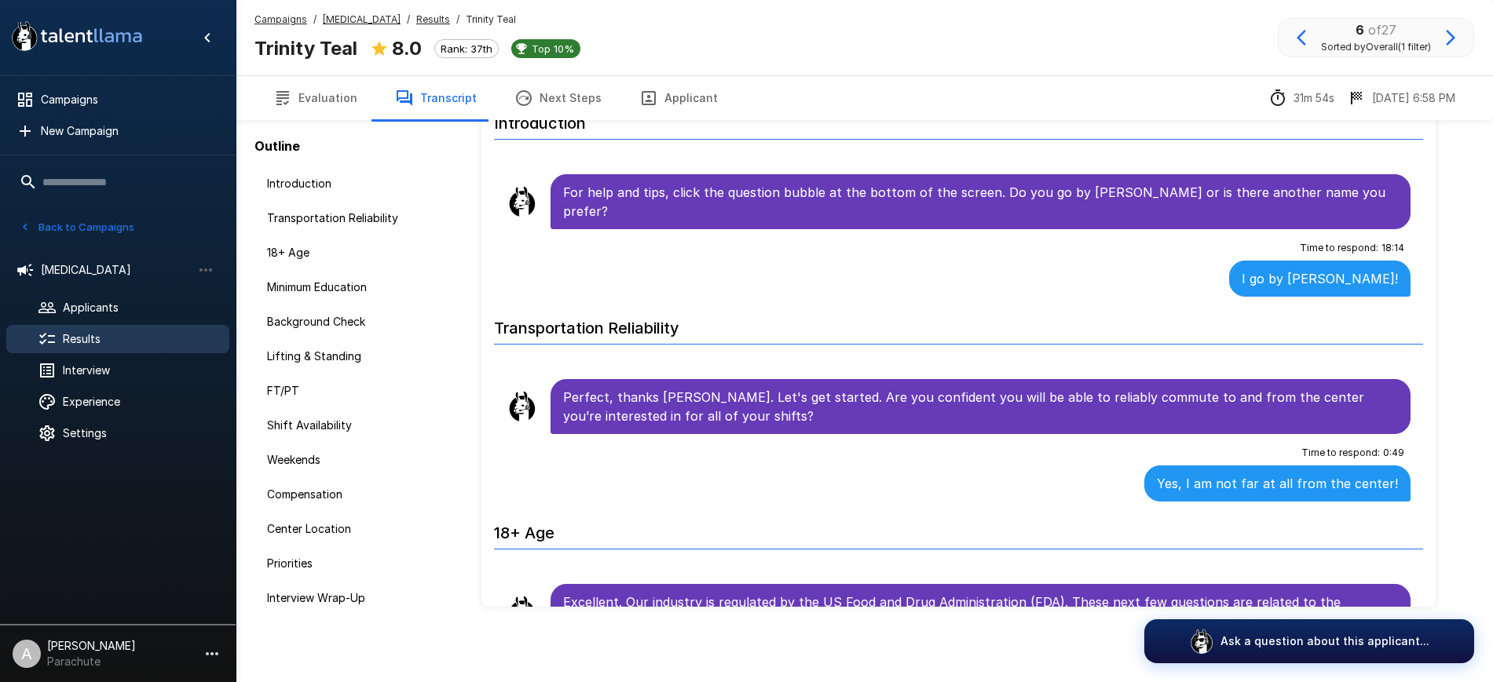
click at [1454, 32] on icon "button" at bounding box center [1450, 37] width 19 height 19
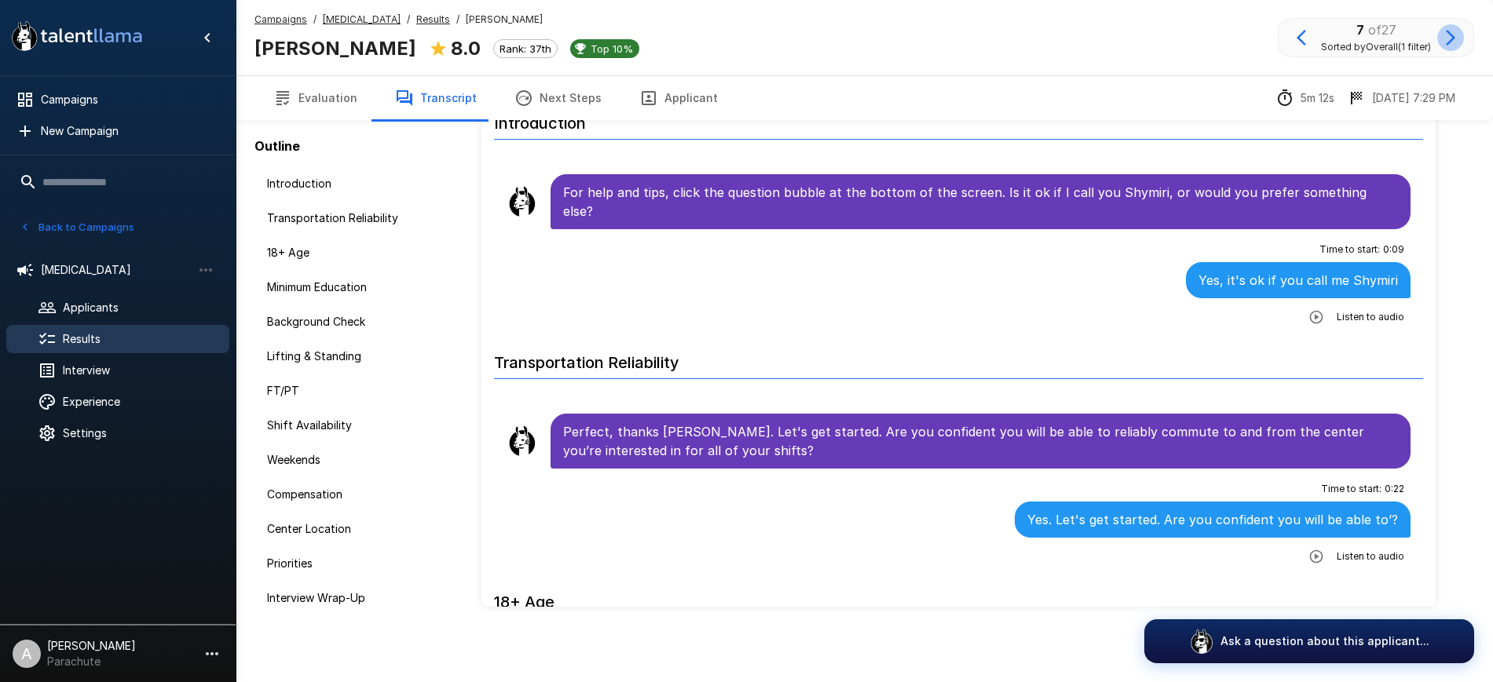
click at [1454, 32] on icon "button" at bounding box center [1450, 37] width 19 height 19
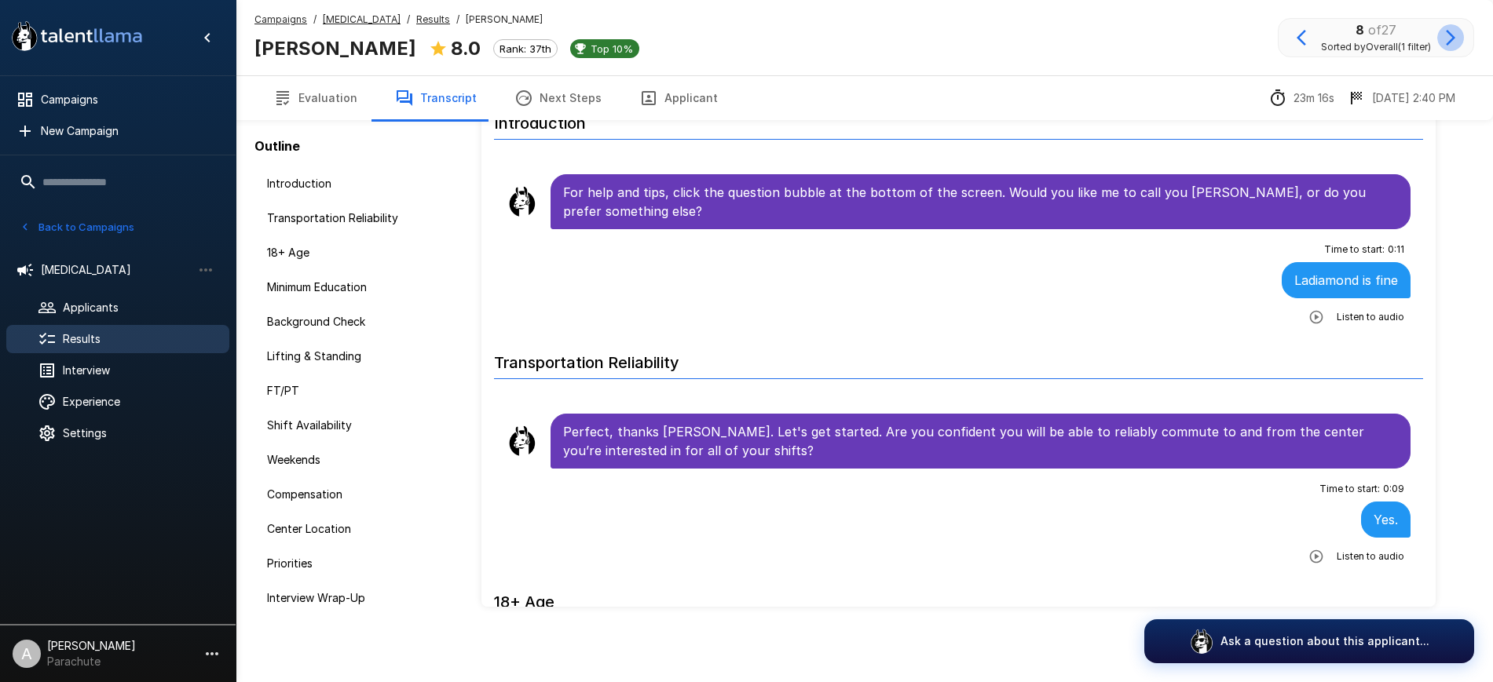
click at [1451, 31] on icon "button" at bounding box center [1450, 37] width 19 height 19
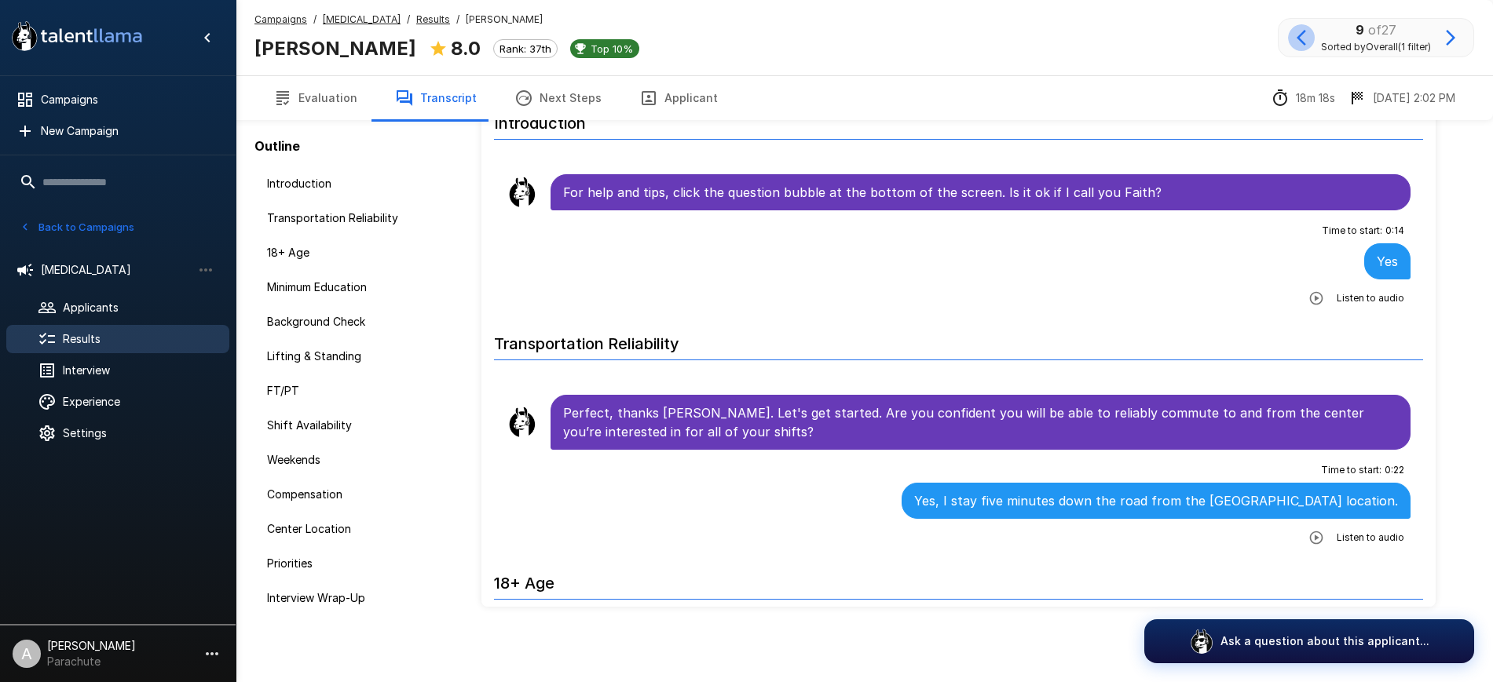
click at [1297, 38] on icon "button" at bounding box center [1301, 38] width 9 height 16
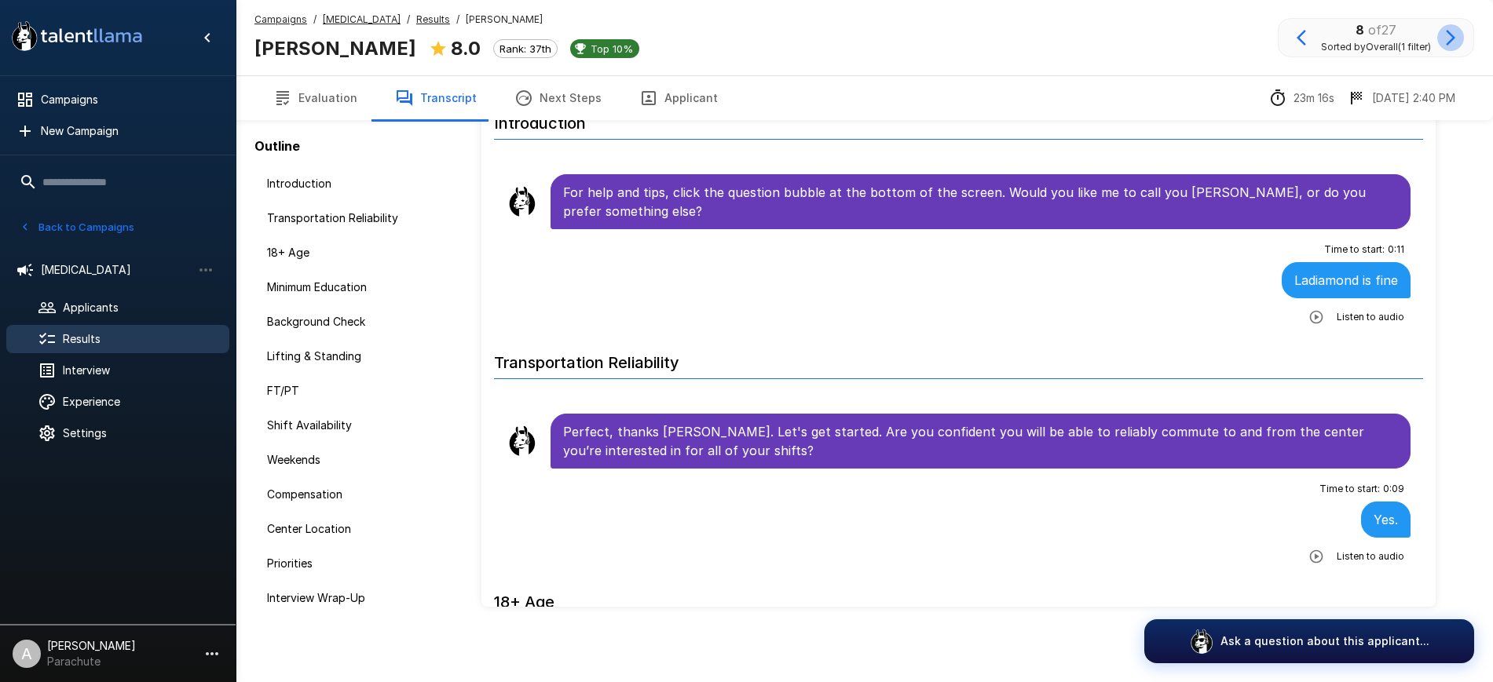
click at [1451, 38] on icon "button" at bounding box center [1450, 37] width 19 height 19
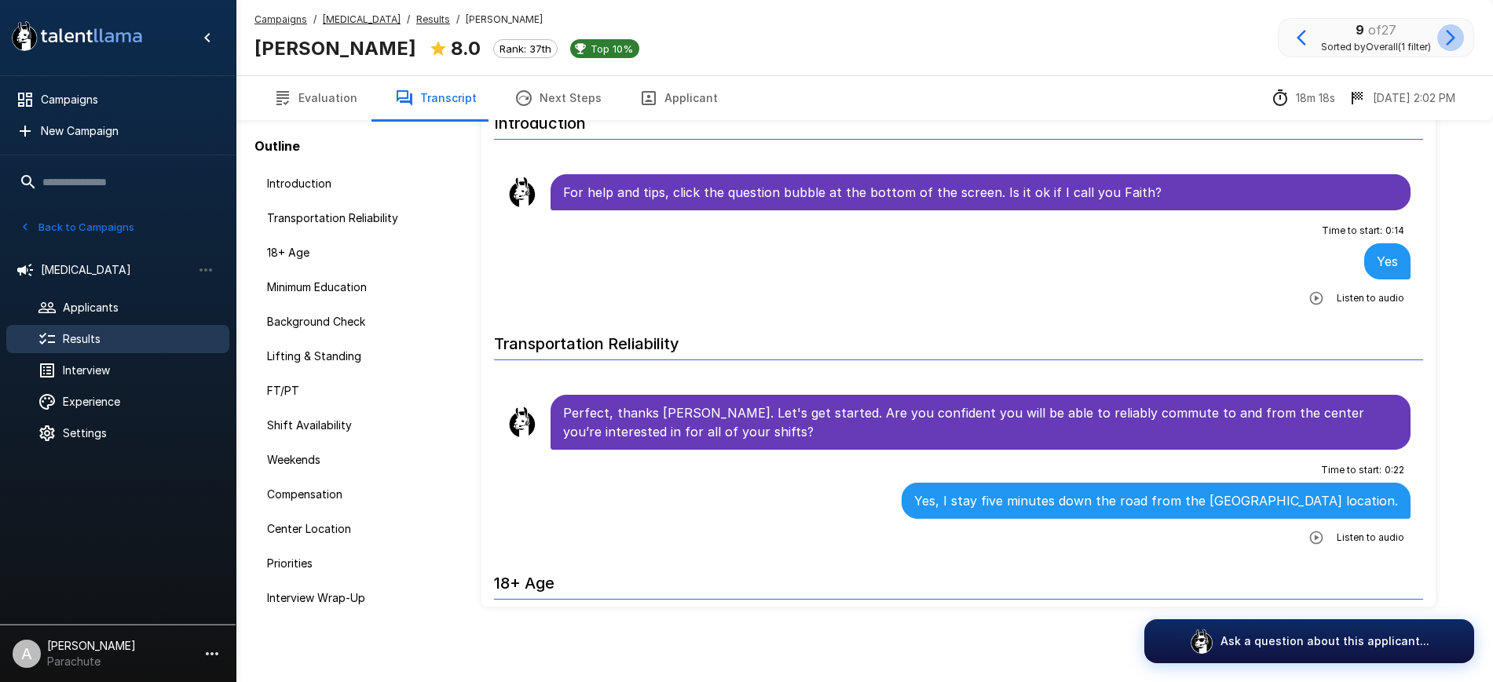
click at [1443, 31] on icon "button" at bounding box center [1450, 37] width 19 height 19
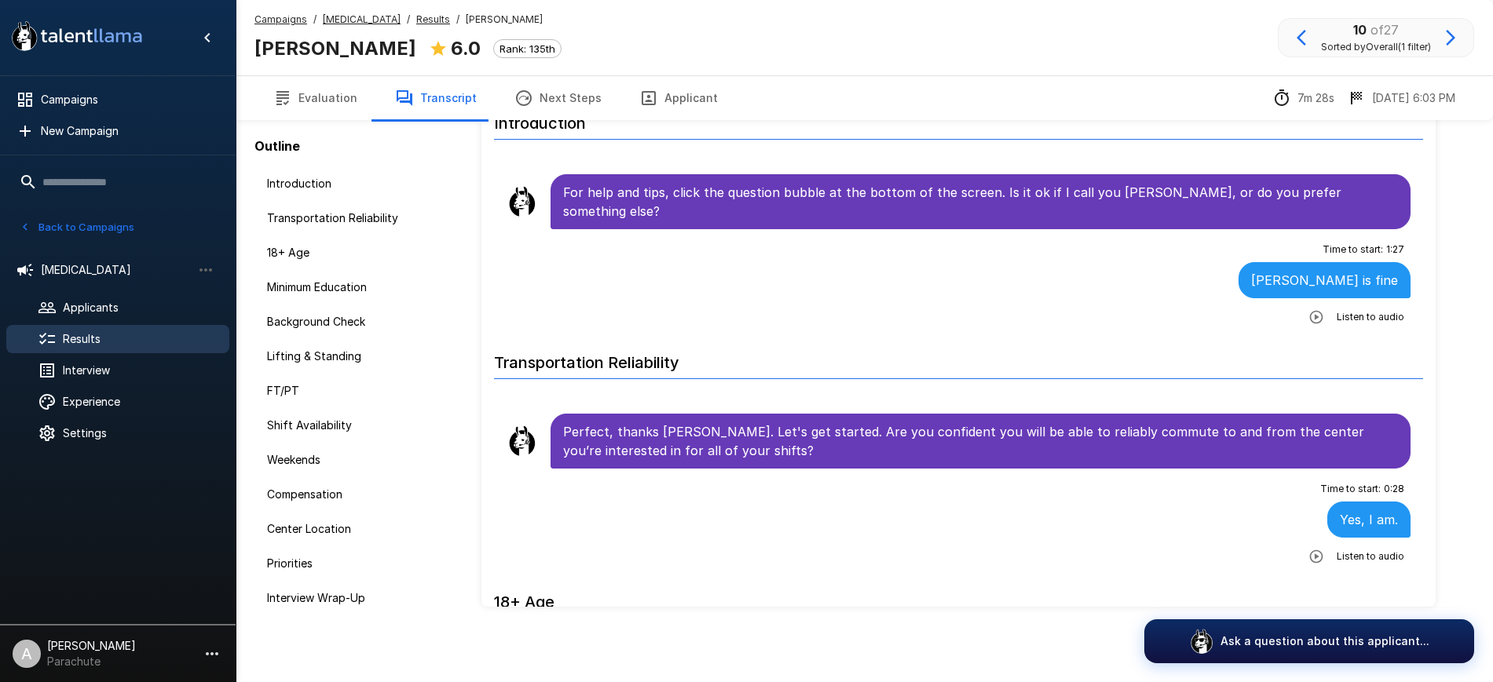
click at [1302, 303] on button "button" at bounding box center [1316, 317] width 28 height 28
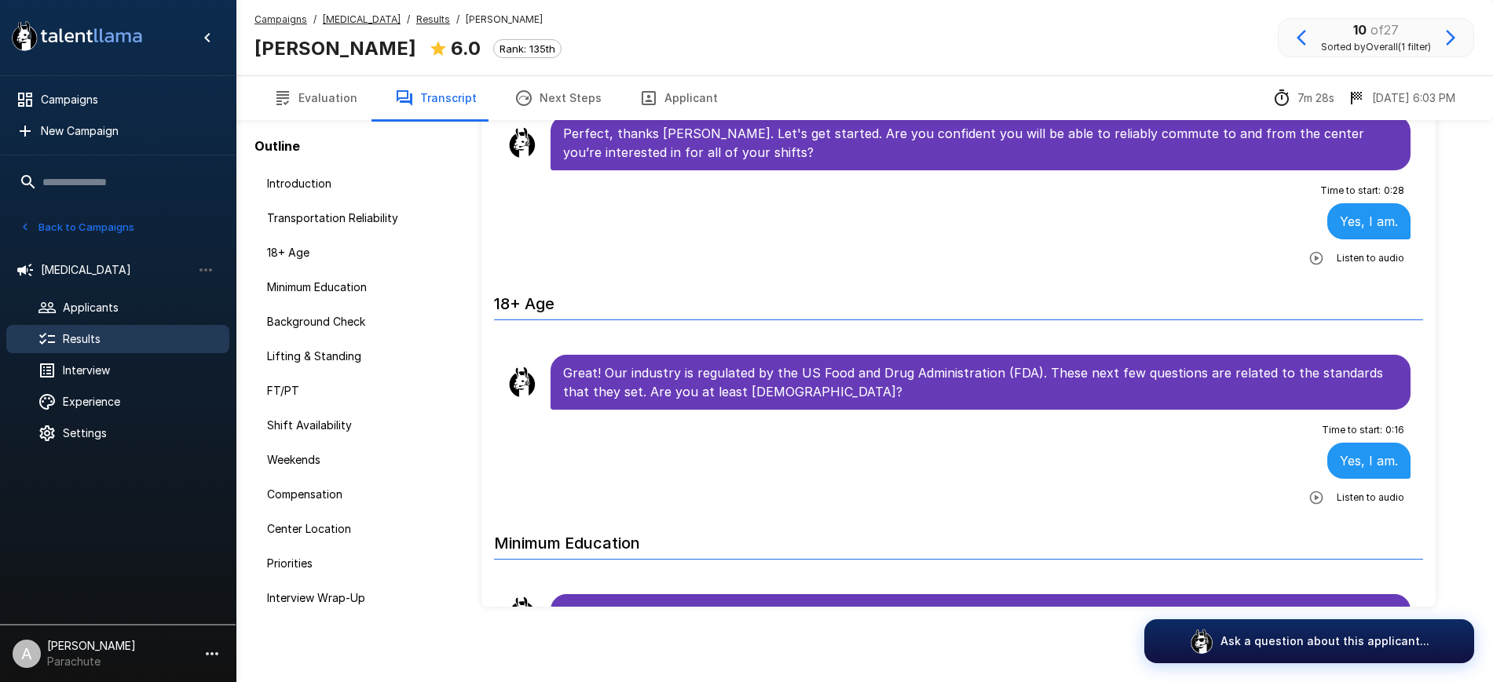
scroll to position [577, 0]
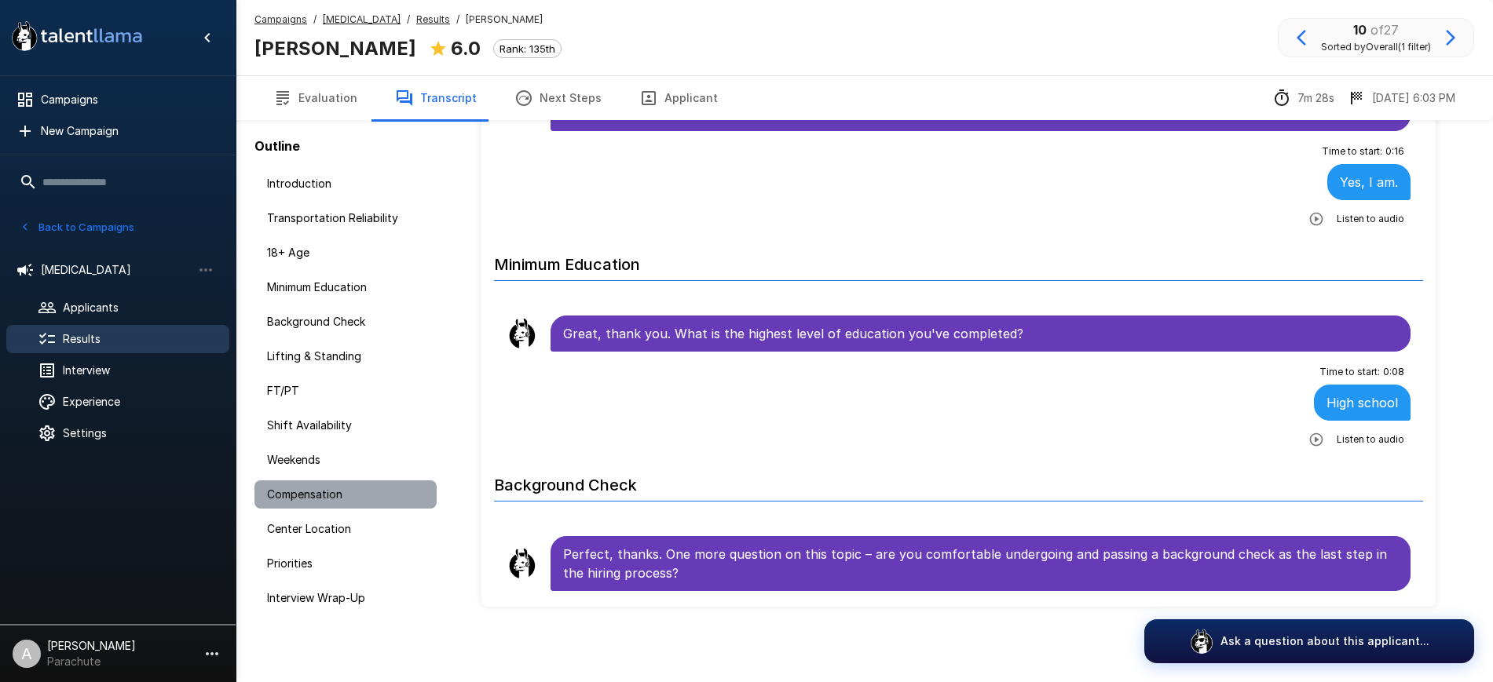
click at [338, 493] on span "Compensation" at bounding box center [345, 495] width 157 height 16
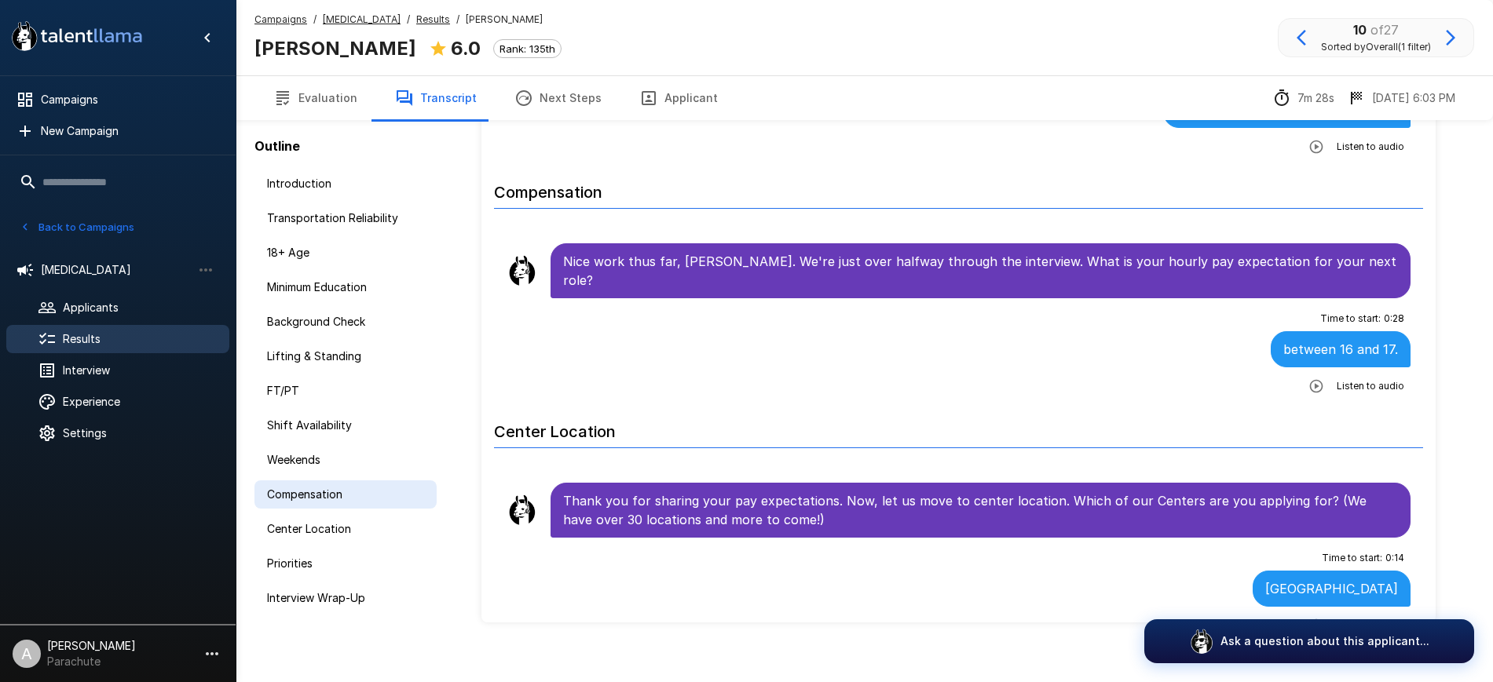
scroll to position [2097, 0]
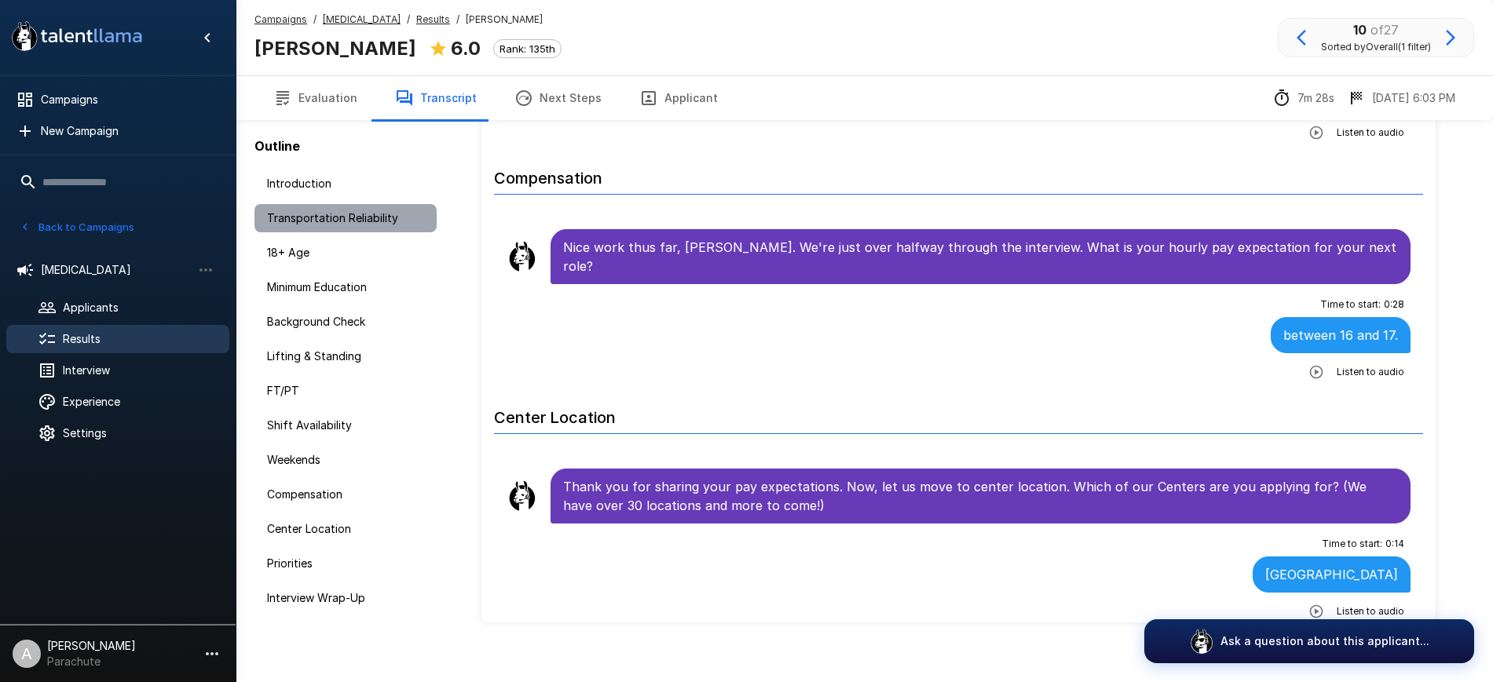
click at [309, 228] on div "Transportation Reliability" at bounding box center [345, 218] width 182 height 28
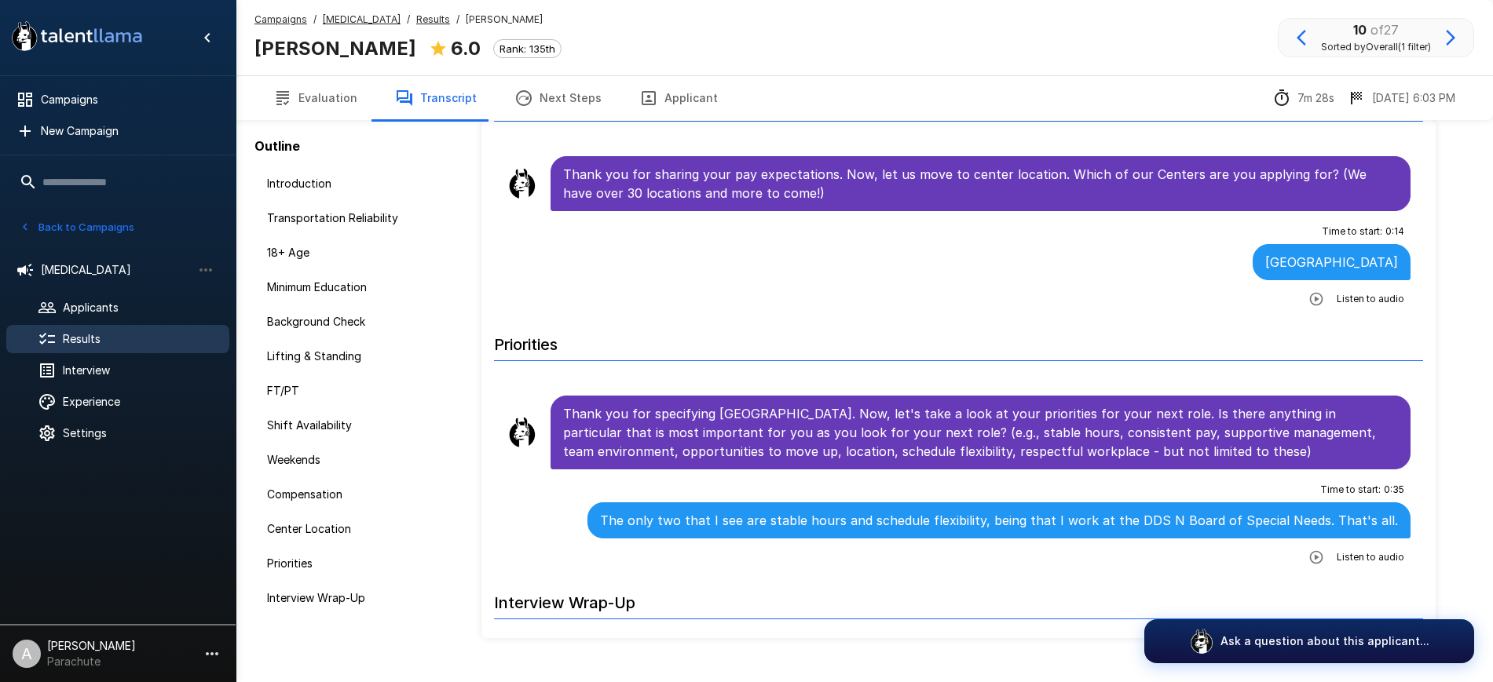
scroll to position [2564, 0]
